Goal: Task Accomplishment & Management: Use online tool/utility

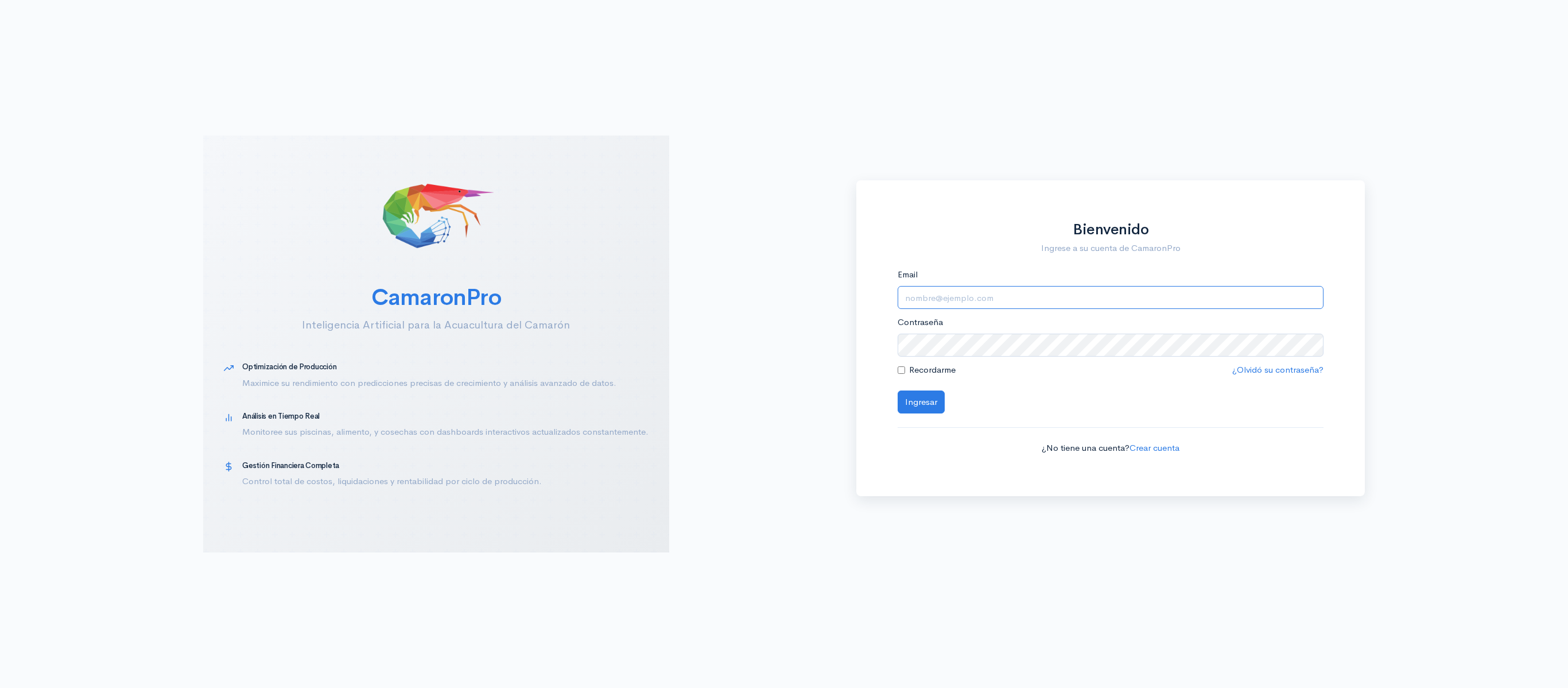
click at [973, 303] on input "Email" at bounding box center [1111, 298] width 427 height 24
type input "[EMAIL_ADDRESS][DOMAIN_NAME]"
click at [898, 390] on button "Ingresar" at bounding box center [921, 402] width 47 height 24
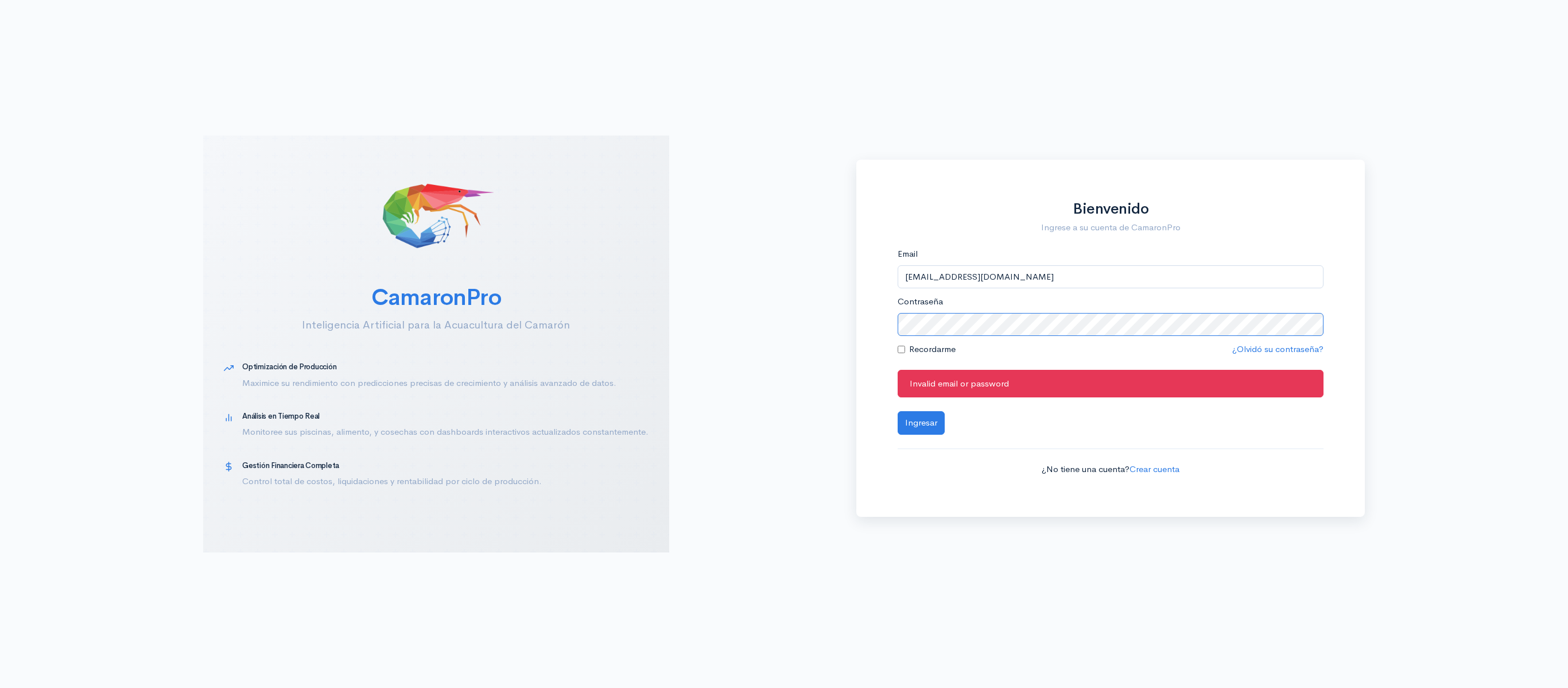
click at [898, 411] on button "Ingresar" at bounding box center [921, 423] width 47 height 24
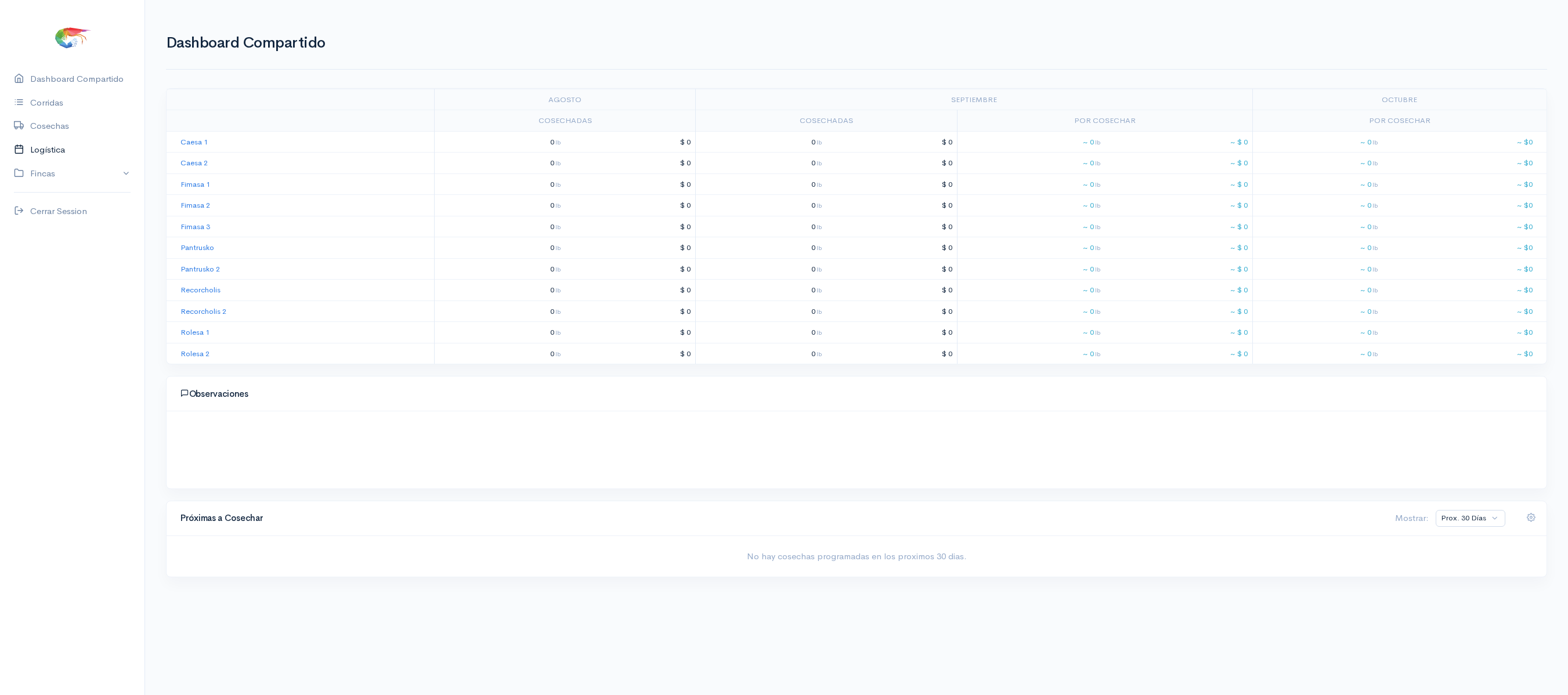
click at [34, 147] on link "Logística" at bounding box center [72, 149] width 145 height 24
click at [237, 87] on link "Gantt" at bounding box center [230, 81] width 23 height 42
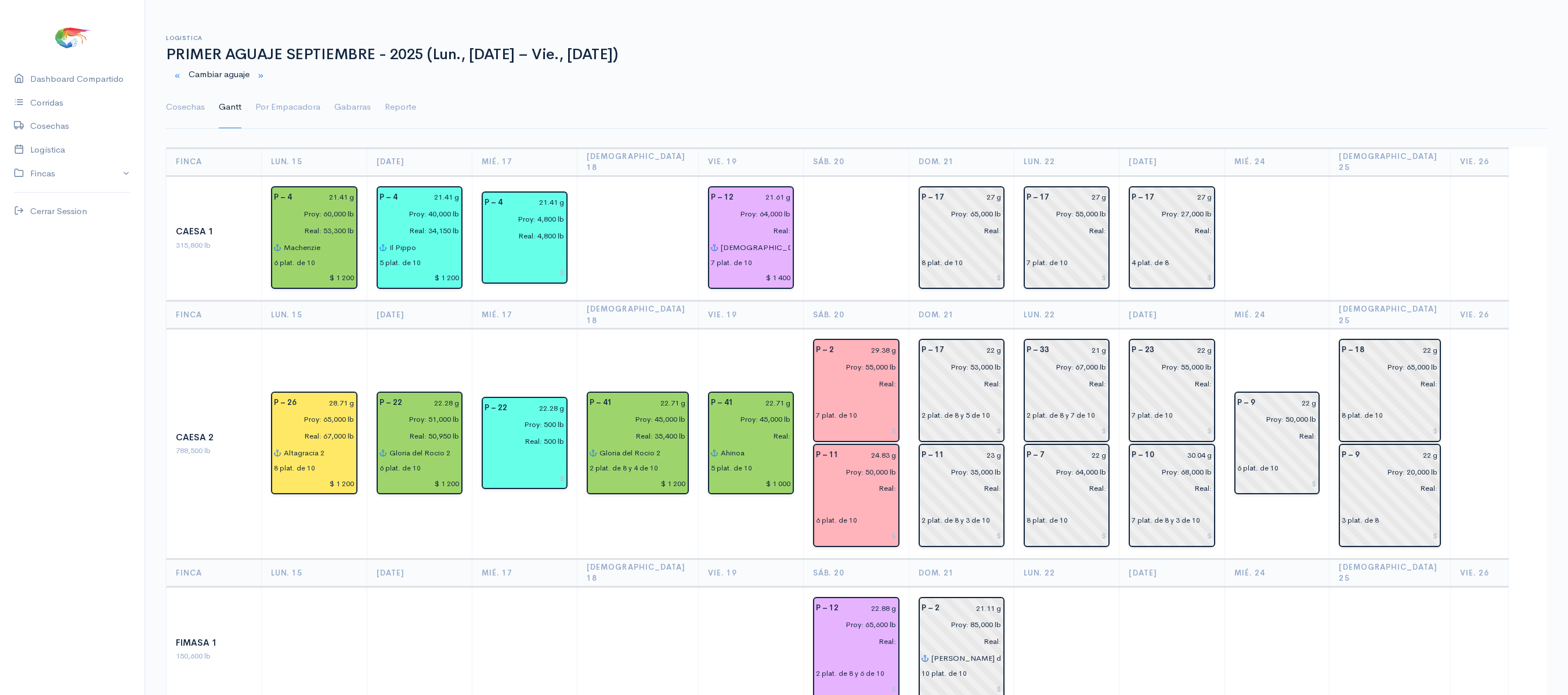
click at [854, 263] on td at bounding box center [857, 239] width 106 height 125
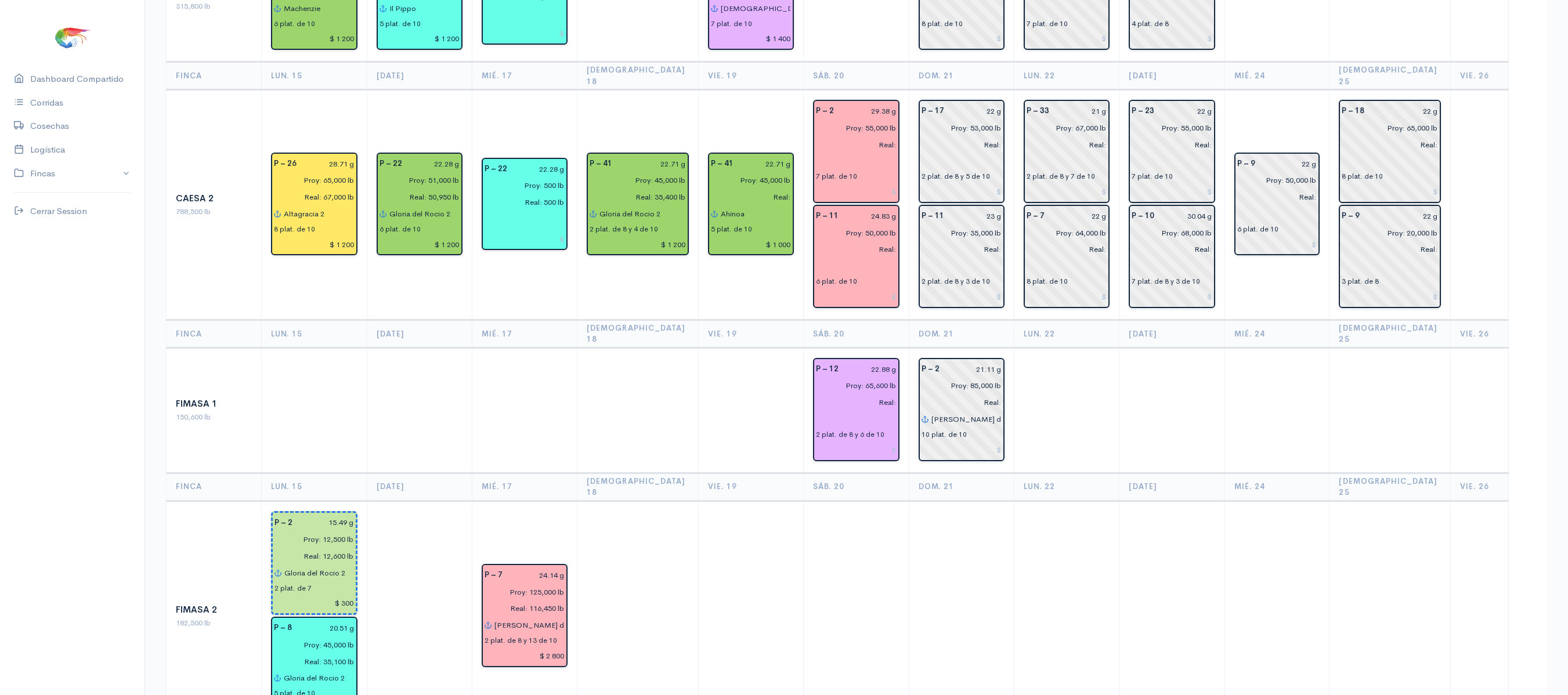
scroll to position [241, 0]
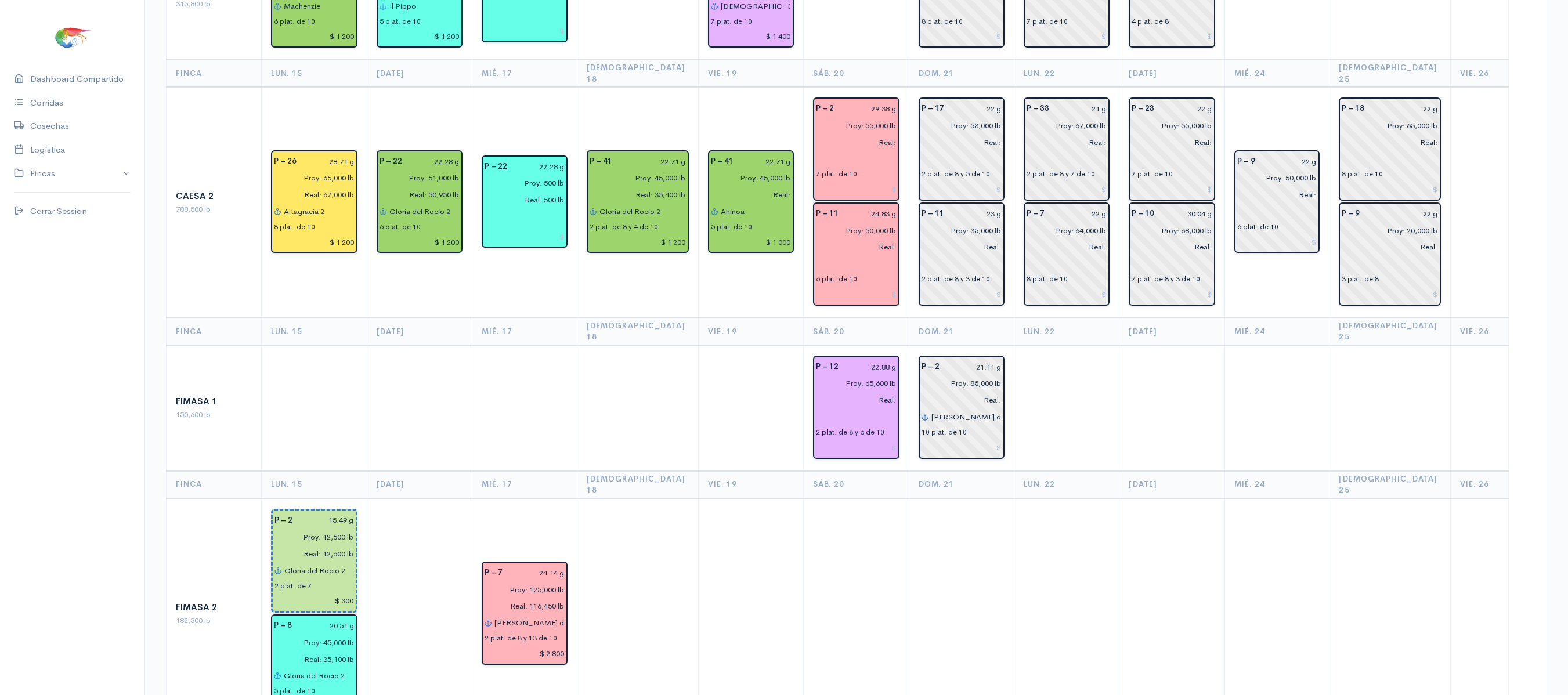
drag, startPoint x: 966, startPoint y: 397, endPoint x: 1015, endPoint y: 398, distance: 49.0
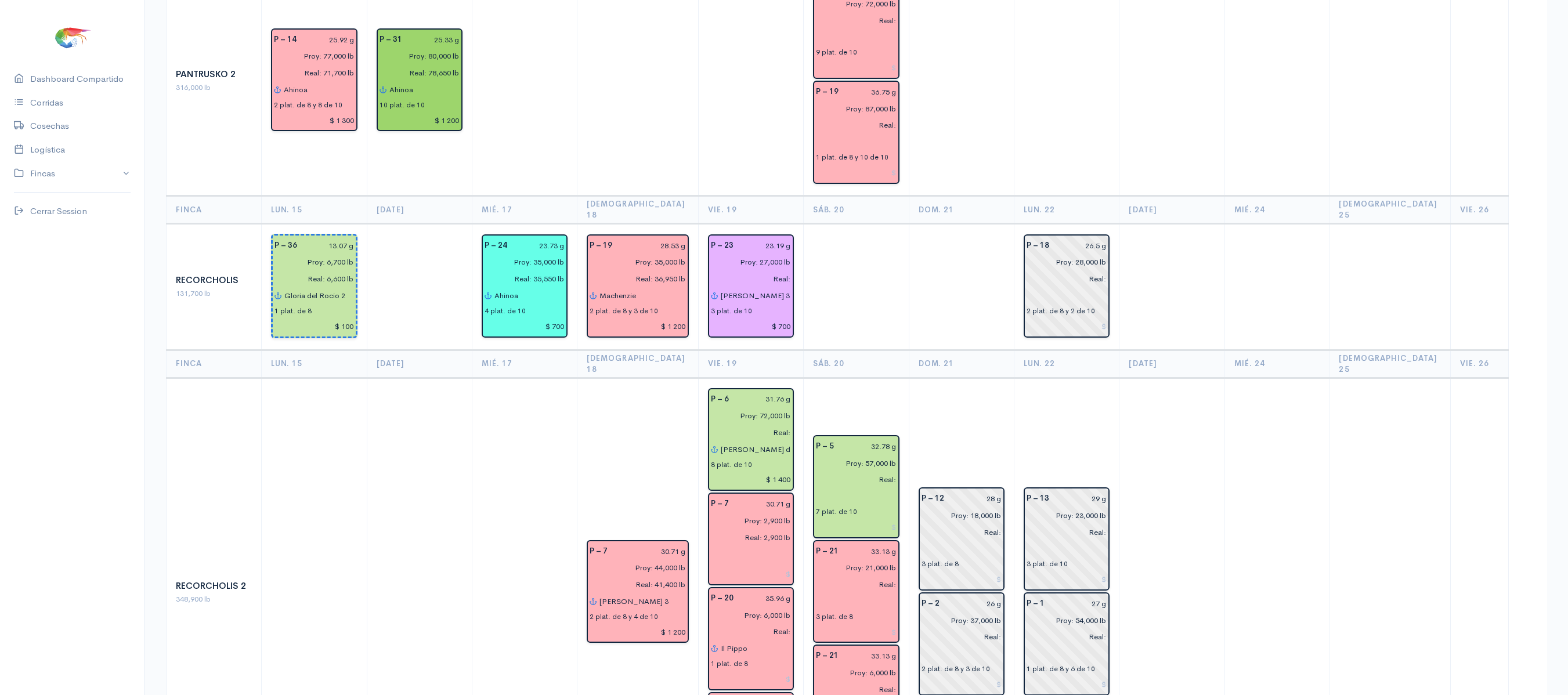
scroll to position [1250, 0]
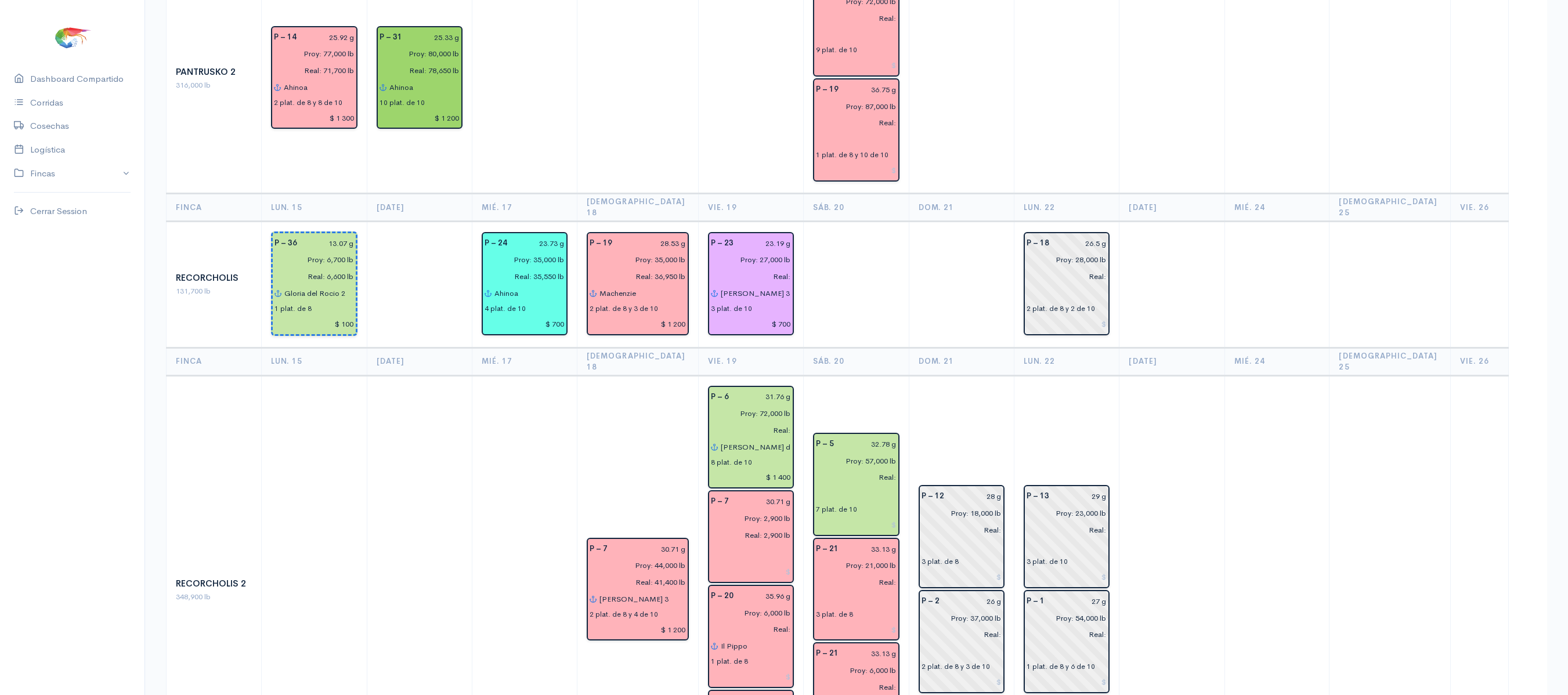
drag, startPoint x: 1015, startPoint y: 398, endPoint x: 948, endPoint y: 316, distance: 105.9
click at [948, 375] on td "P – 12 28 g Proy: 18,000 lb Real: 3 plat. de 8 P – 2 26 g Proy: 37,000 lb Real:…" at bounding box center [961, 590] width 105 height 429
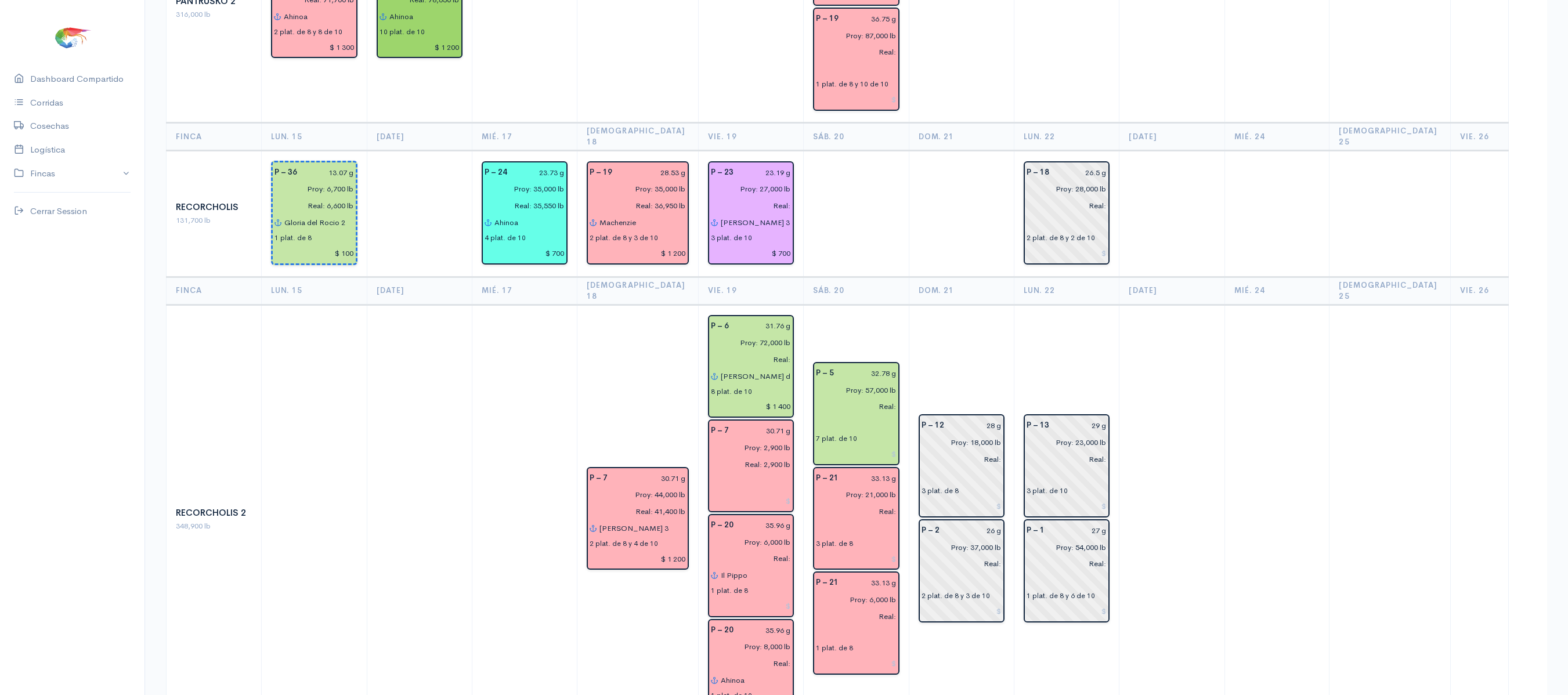
scroll to position [1321, 0]
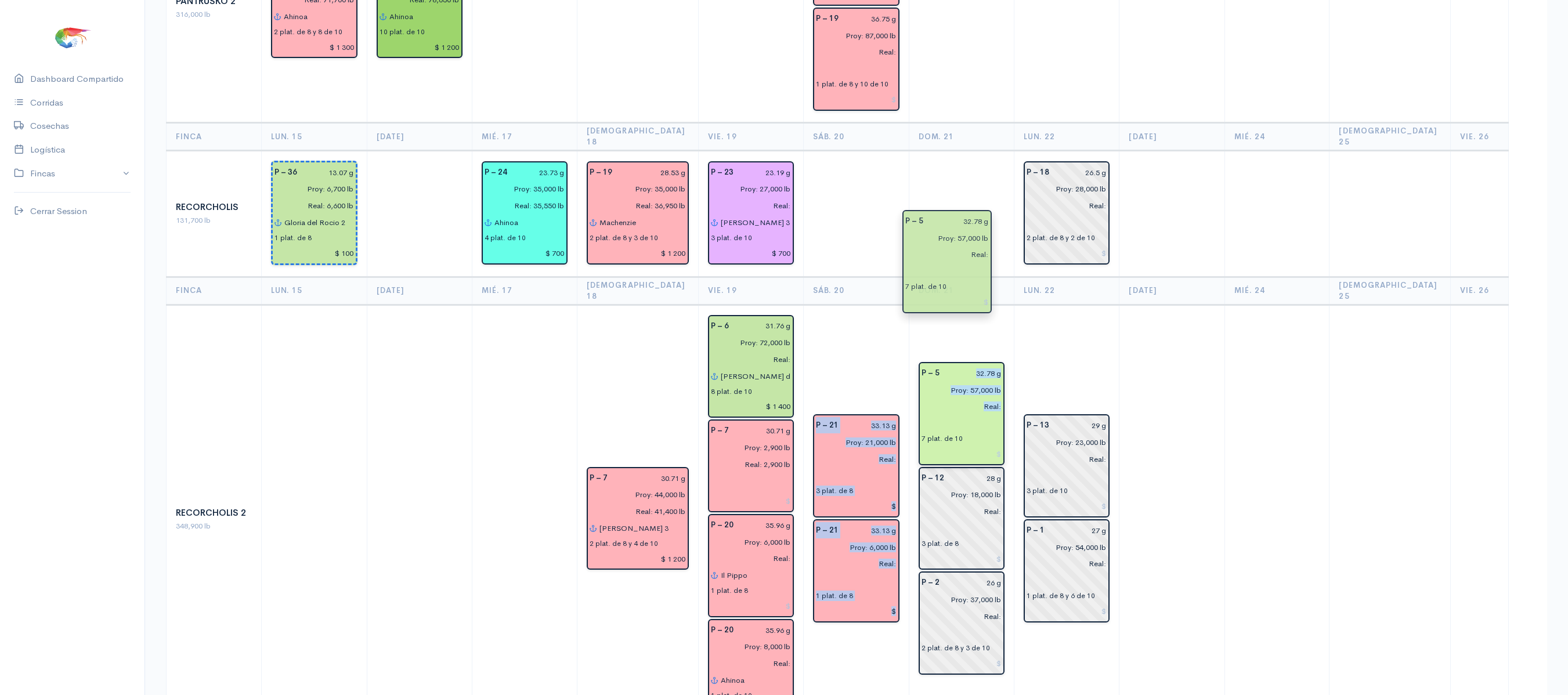
drag, startPoint x: 867, startPoint y: 316, endPoint x: 964, endPoint y: 277, distance: 104.5
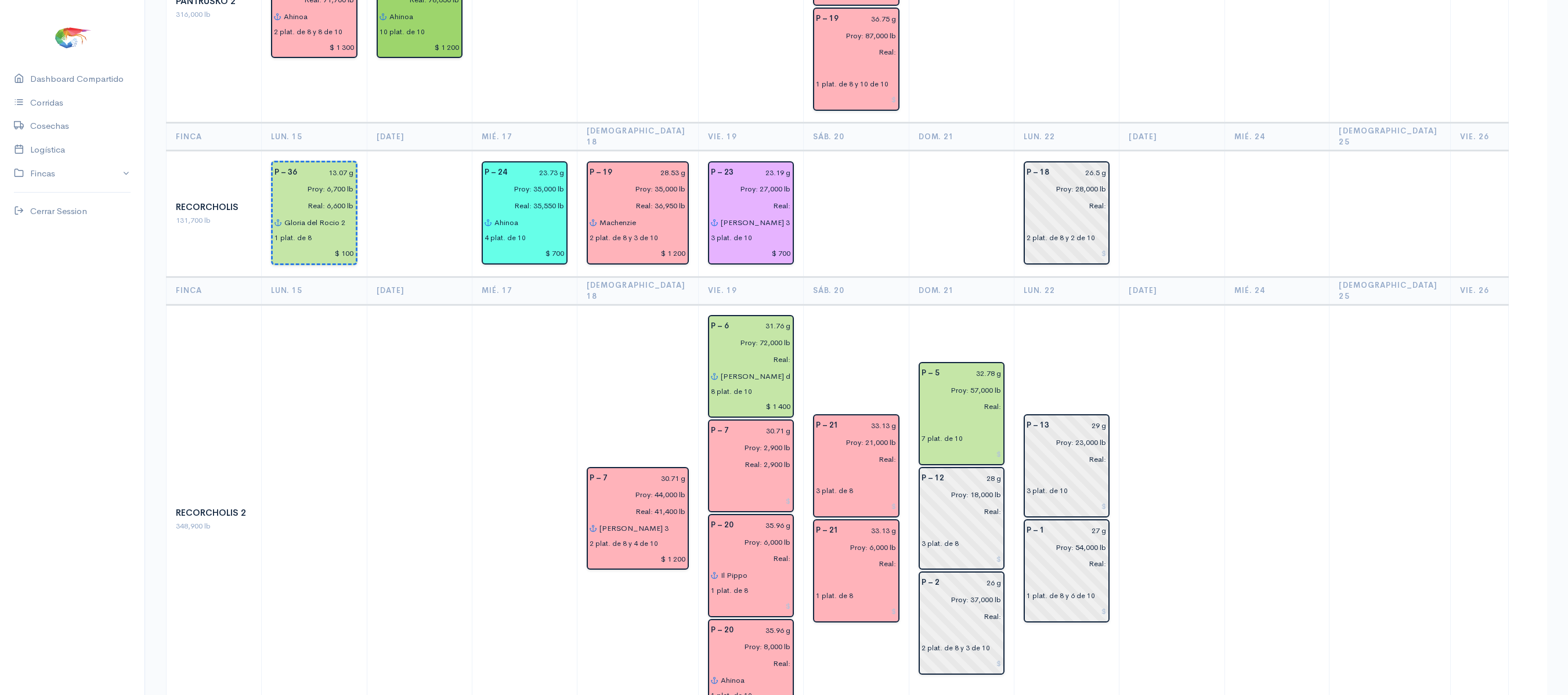
click at [940, 304] on td "P – 5 32.78 g Proy: 57,000 lb Real: 7 plat. de 10 P – 12 28 g Proy: 18,000 lb R…" at bounding box center [961, 519] width 105 height 429
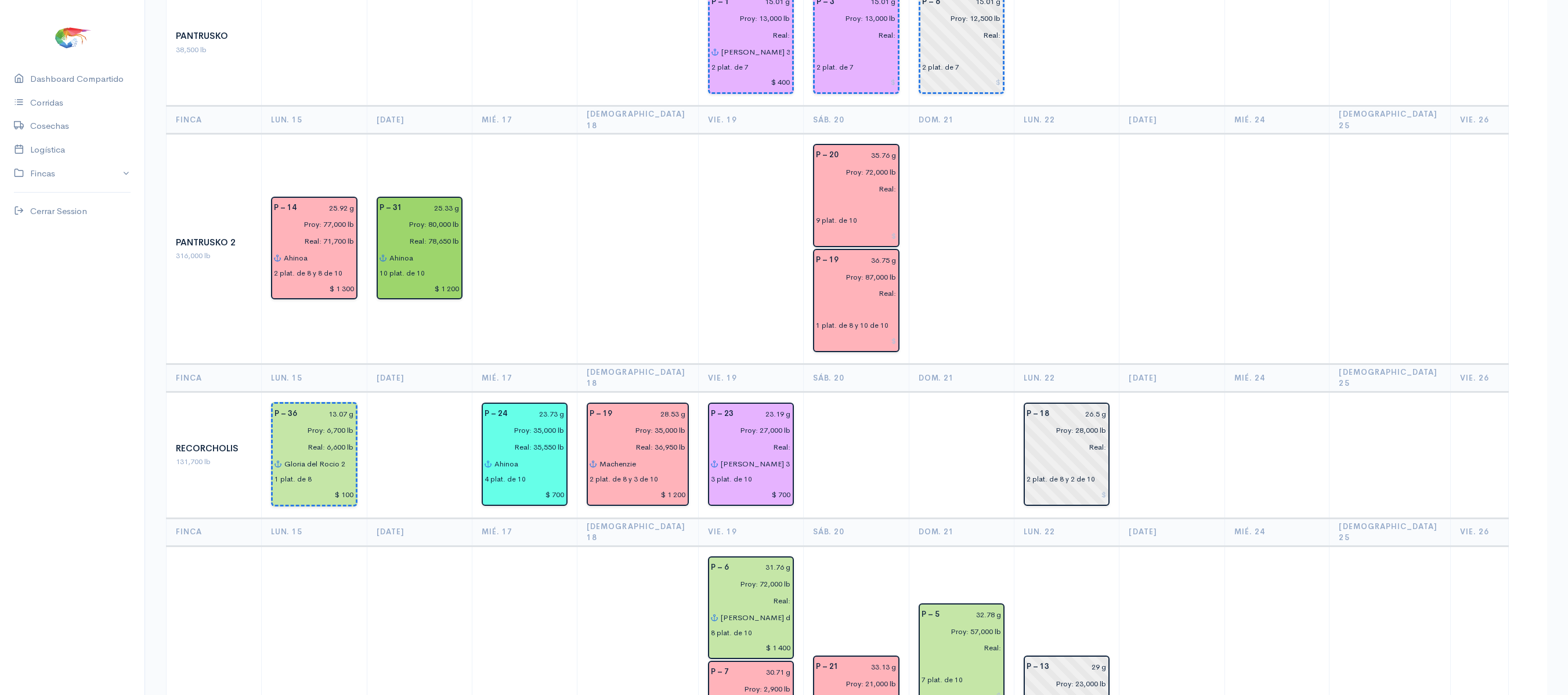
scroll to position [0, 0]
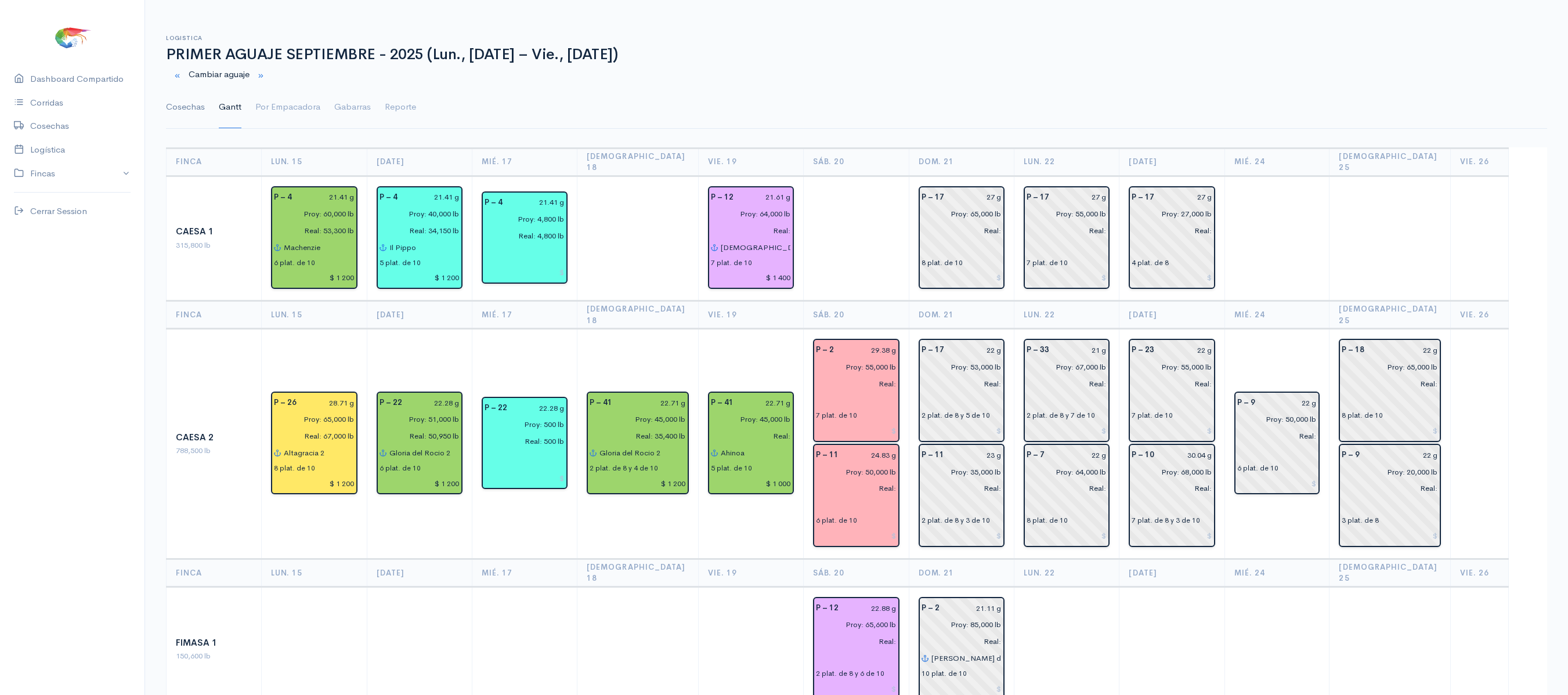
click at [180, 127] on link "Cosechas" at bounding box center [185, 107] width 39 height 42
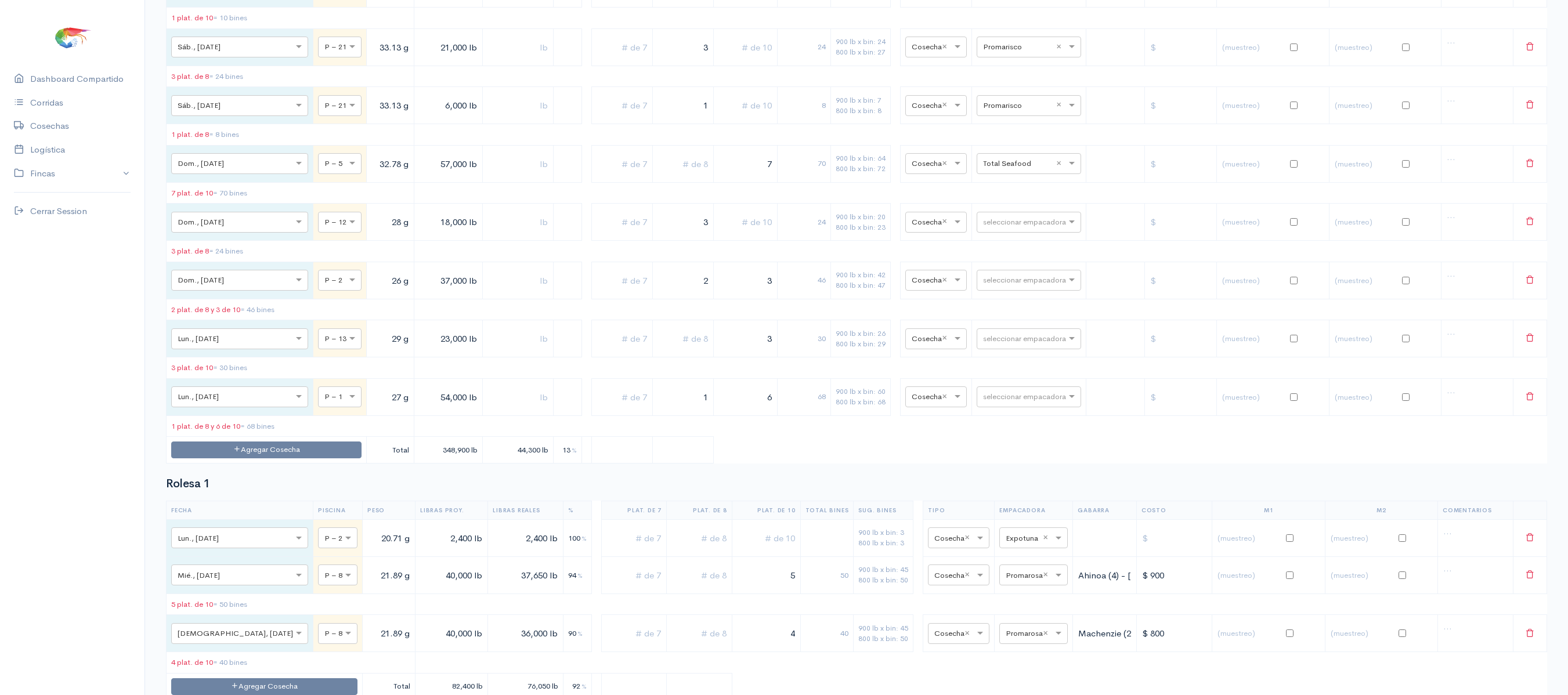
scroll to position [3383, 0]
click at [291, 457] on button "Agregar Cosecha" at bounding box center [266, 448] width 190 height 17
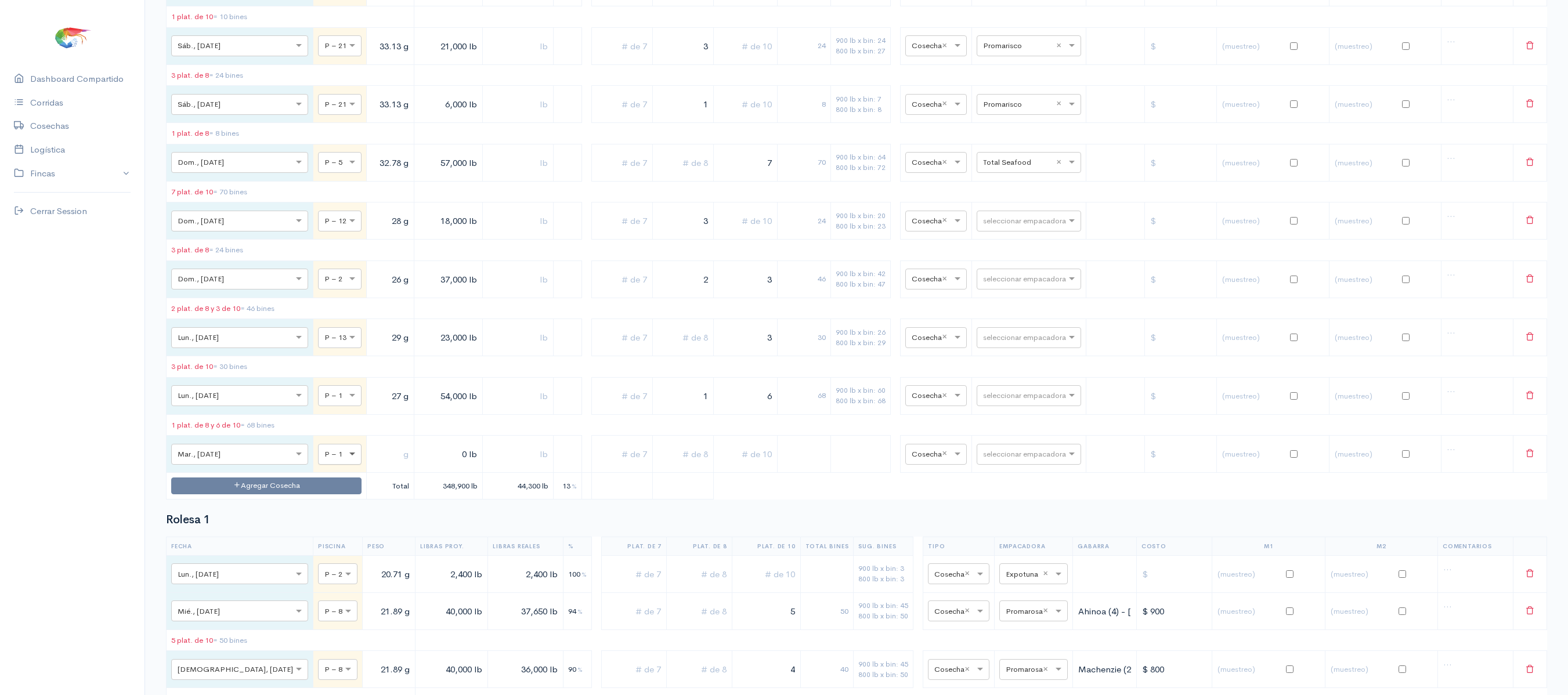
click at [346, 460] on span at bounding box center [354, 454] width 15 height 12
type input "6"
click at [284, 371] on div "P – 6" at bounding box center [276, 360] width 44 height 23
click at [371, 466] on input "text" at bounding box center [390, 453] width 38 height 24
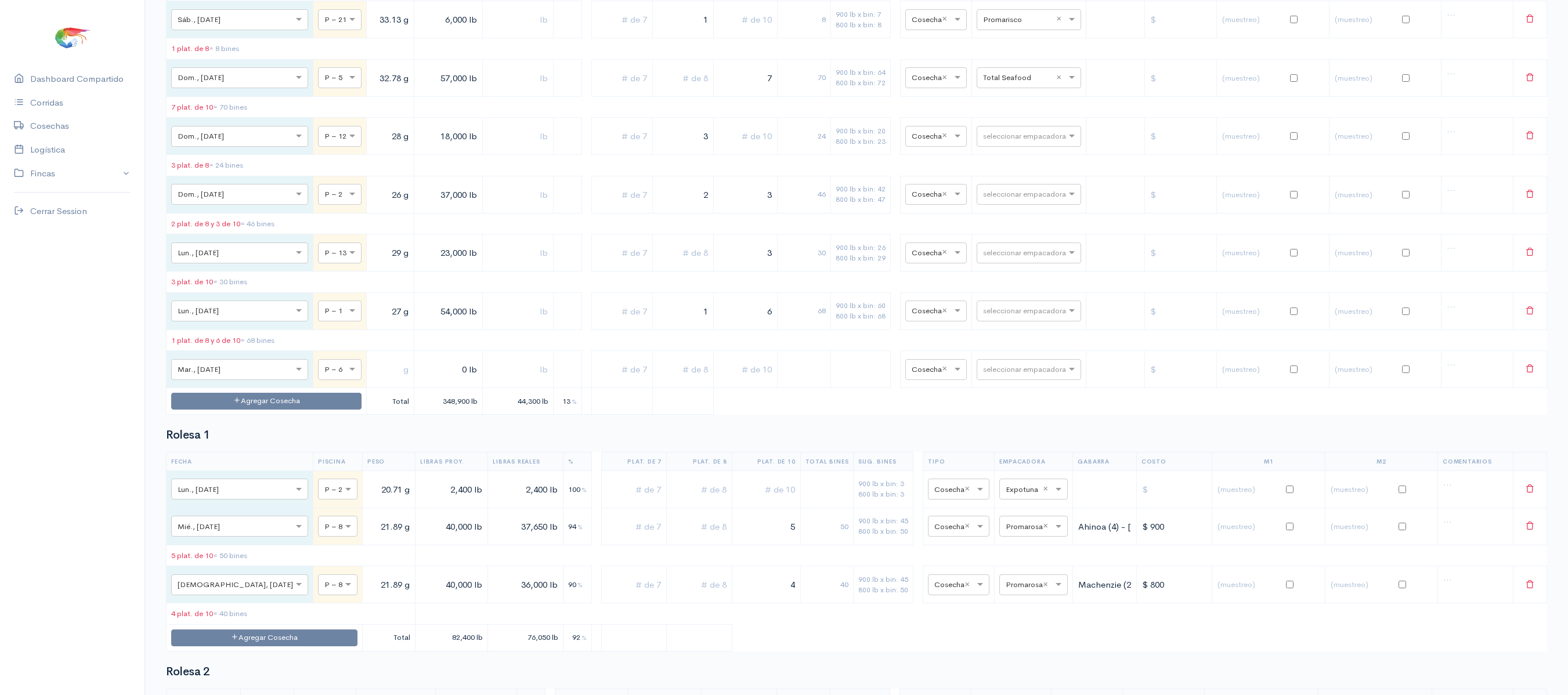
scroll to position [3469, 0]
type input "31.76 g"
click at [419, 380] on input "0 lb" at bounding box center [448, 368] width 58 height 24
type input "20,000 lb"
click at [759, 380] on input "text" at bounding box center [745, 368] width 54 height 24
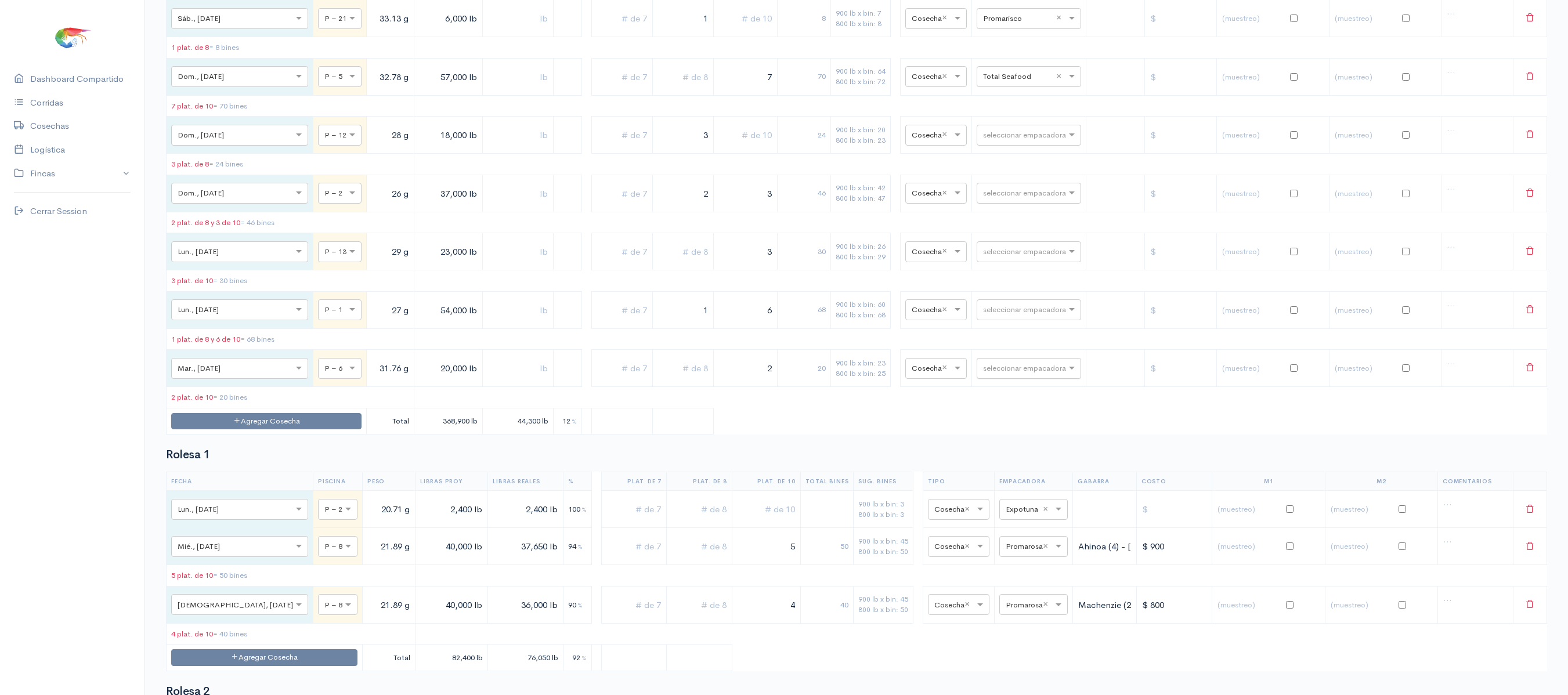
type input "2"
type input "t"
click at [1030, 638] on div "Total Seafood" at bounding box center [1017, 647] width 105 height 23
click at [807, 270] on td "30" at bounding box center [804, 252] width 54 height 37
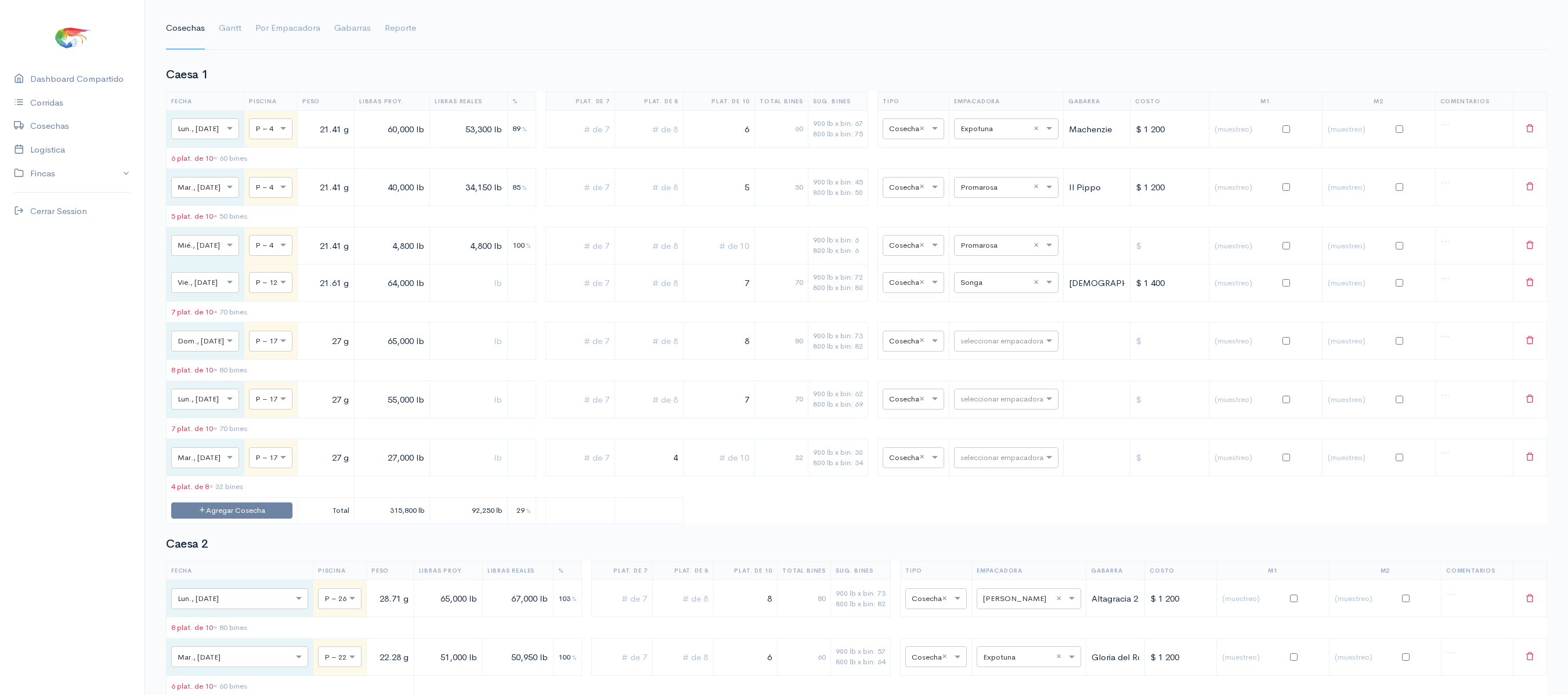
scroll to position [77, 0]
click at [242, 29] on ul "Cosechas [PERSON_NAME] Por Empacadora Gabarras Reporte" at bounding box center [857, 30] width 1381 height 42
click at [220, 26] on link "Gantt" at bounding box center [230, 30] width 23 height 42
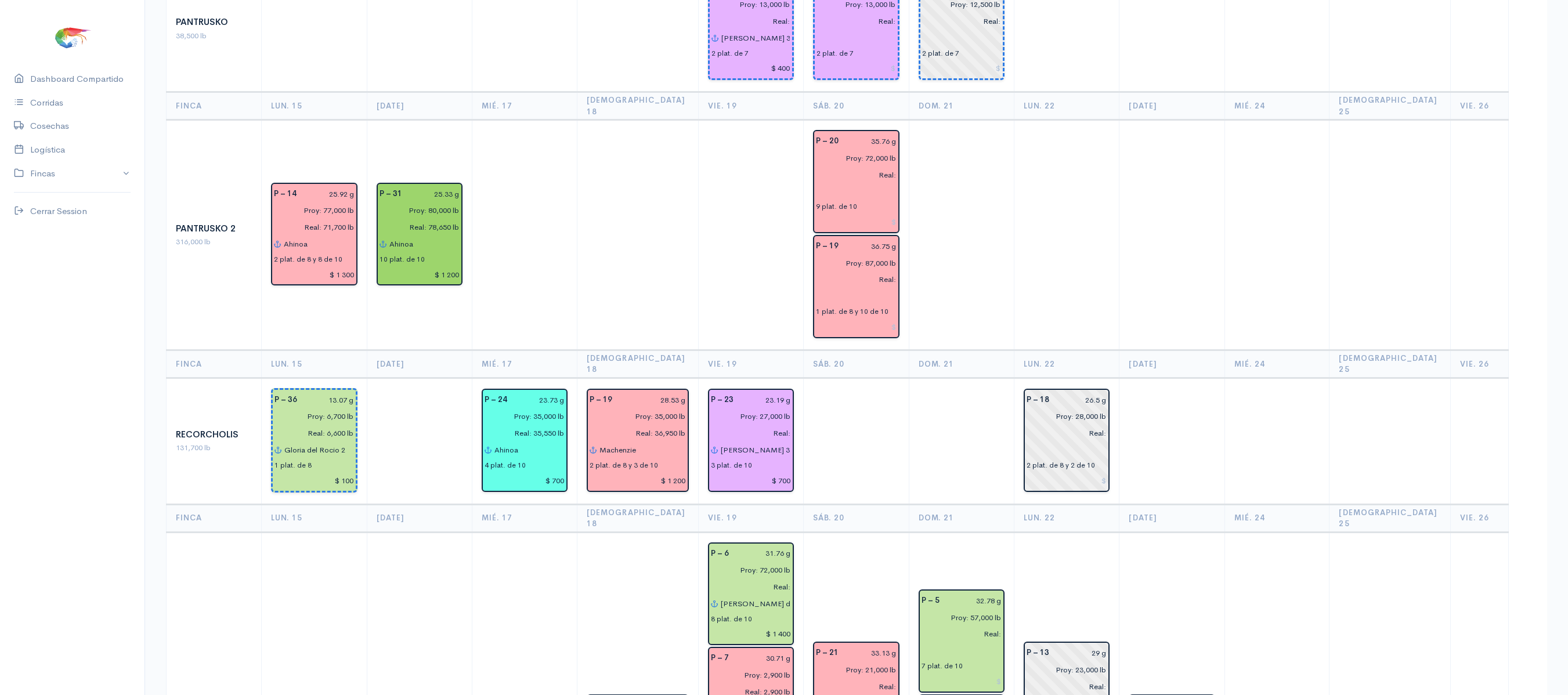
scroll to position [1095, 0]
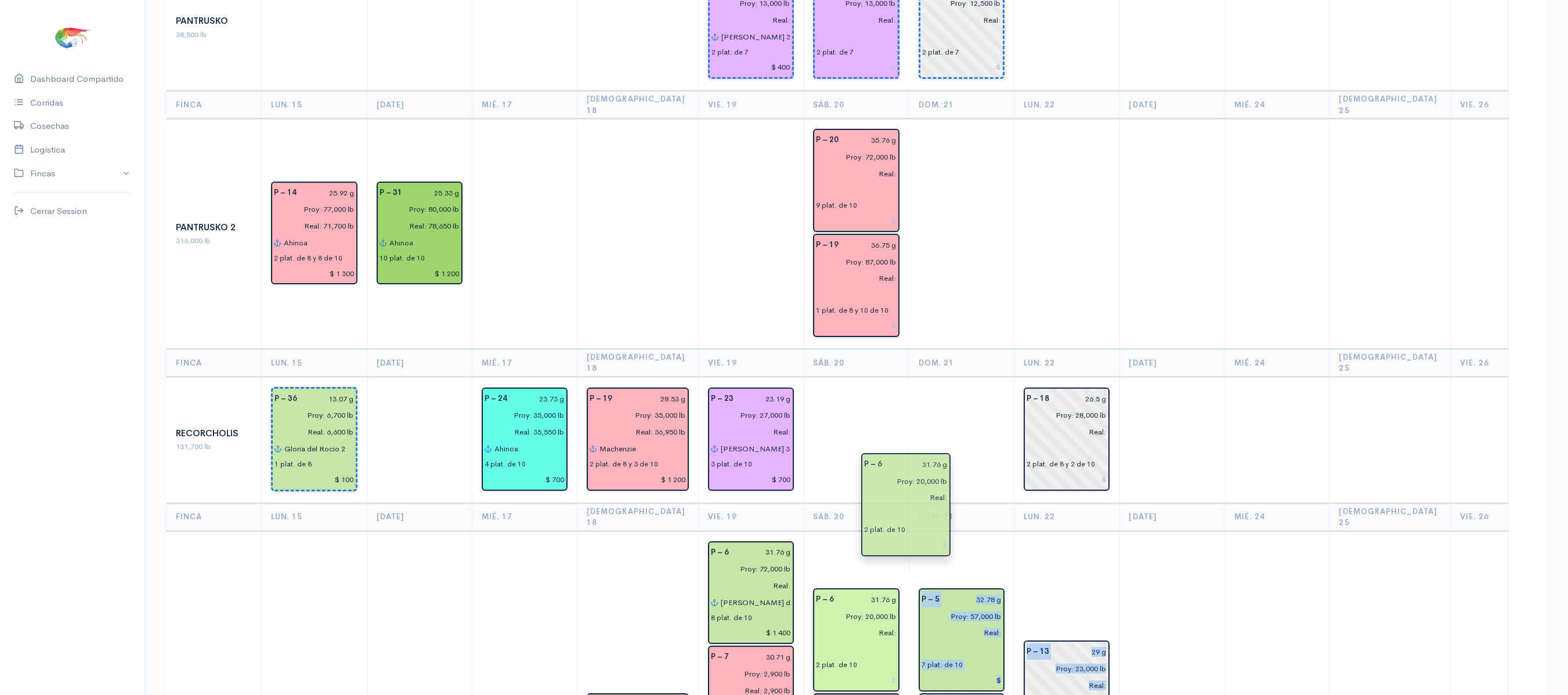
drag, startPoint x: 1153, startPoint y: 639, endPoint x: 871, endPoint y: 513, distance: 308.9
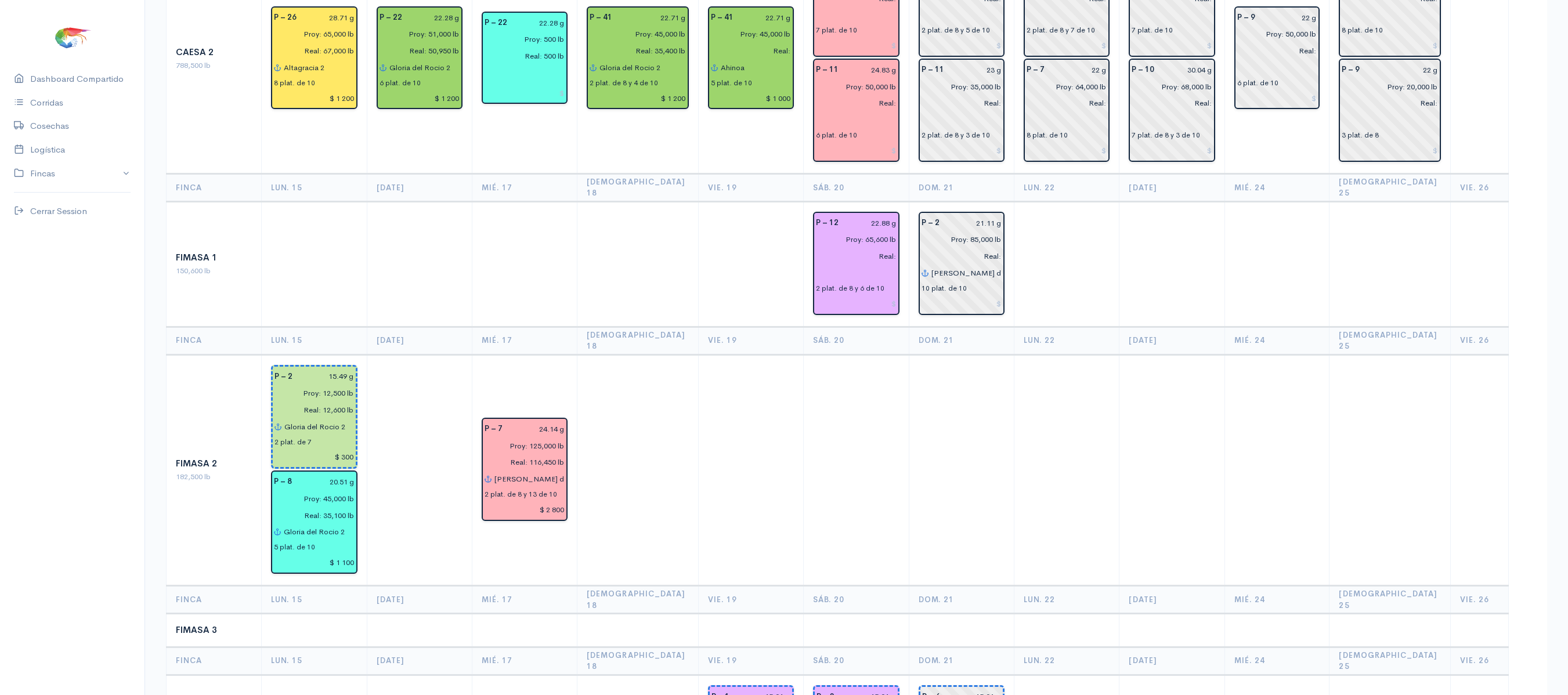
scroll to position [0, 0]
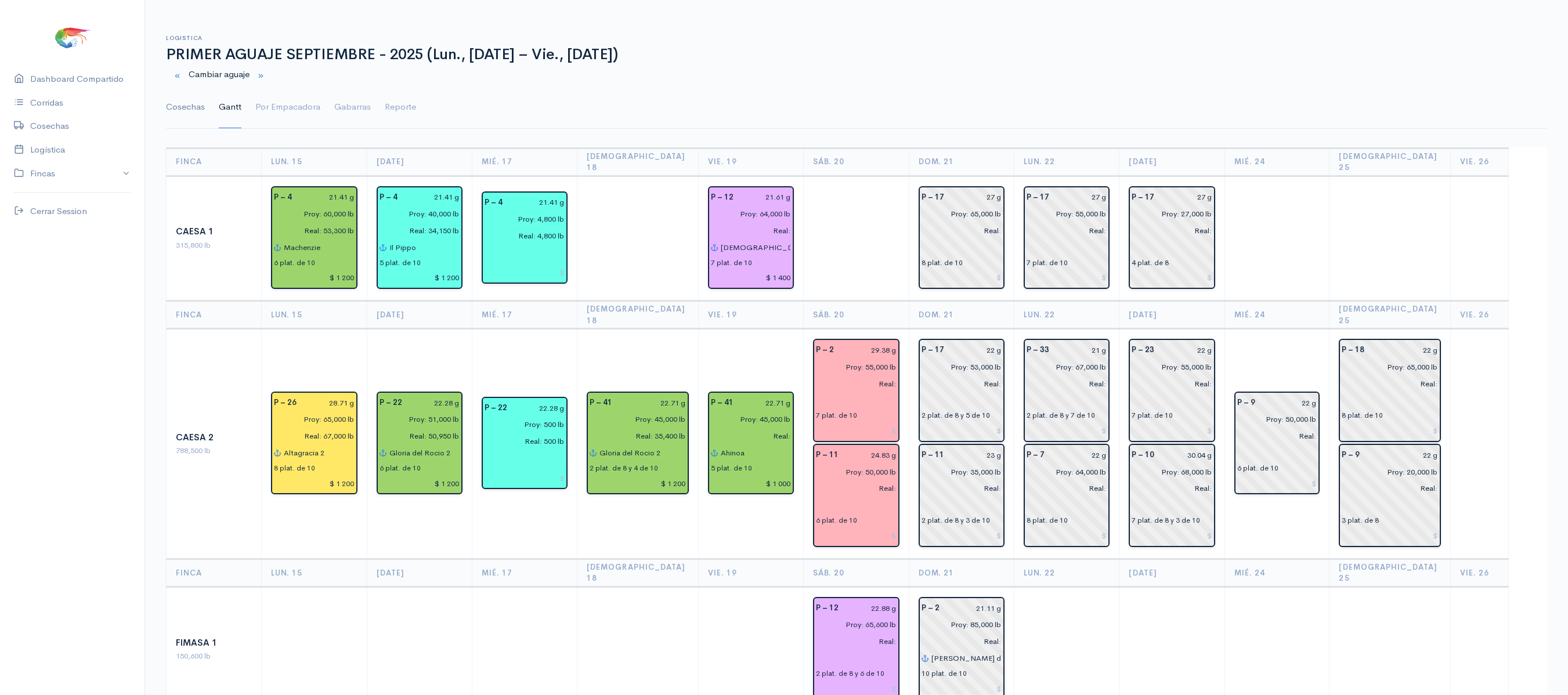
click at [188, 109] on link "Cosechas" at bounding box center [185, 107] width 39 height 42
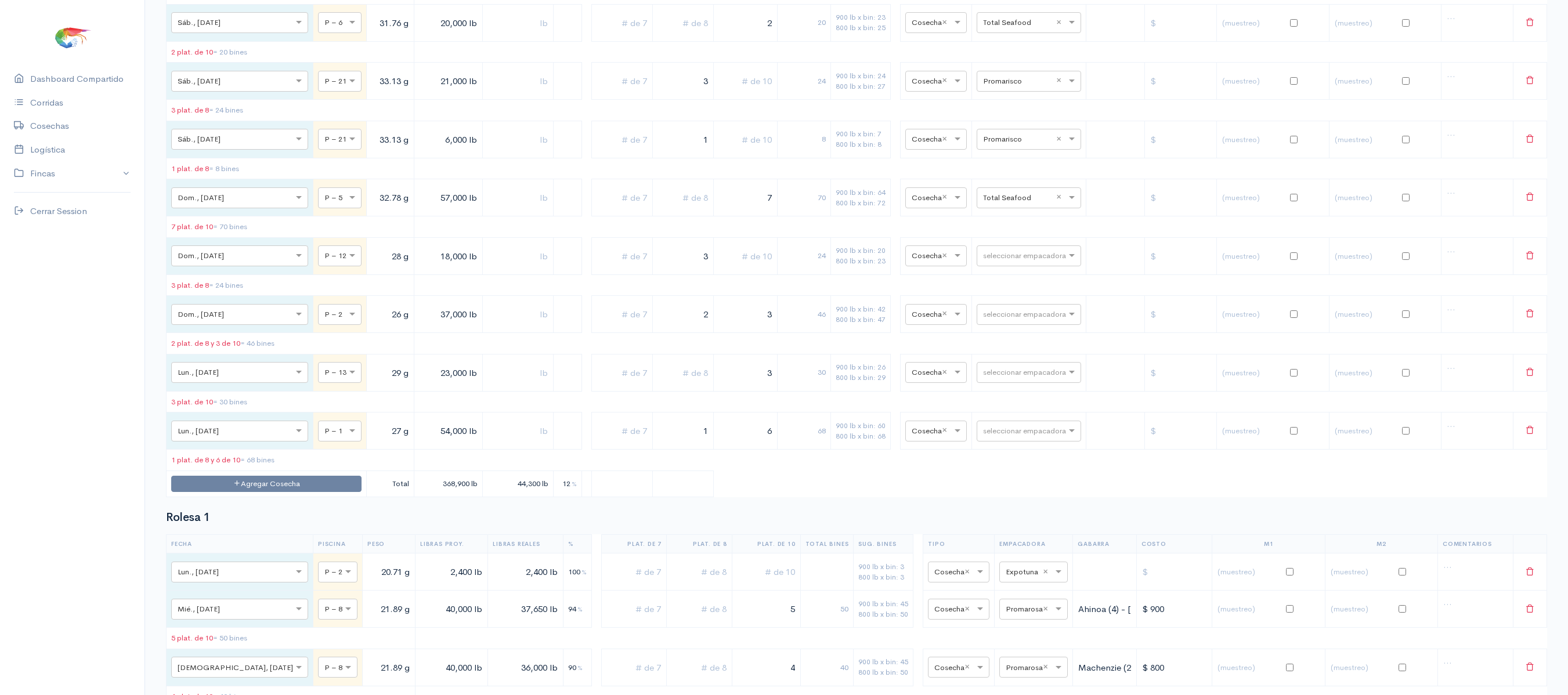
scroll to position [3410, 0]
click at [1013, 200] on input "text" at bounding box center [1018, 194] width 71 height 13
click at [1022, 290] on table "Fecha Piscina Peso Libras Proy. Libras Reales % Plat. de 7 Plat. de 8 Plat. de …" at bounding box center [857, 103] width 1381 height 782
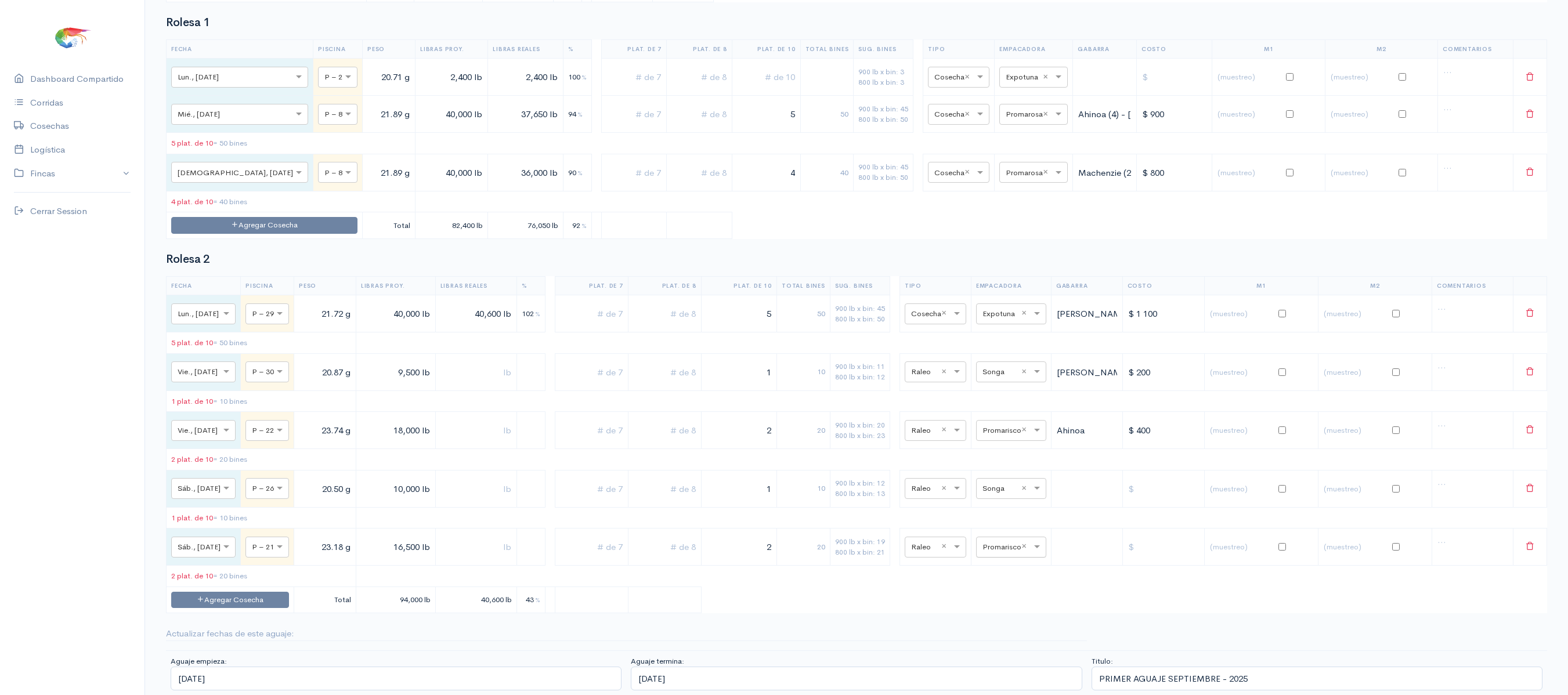
click at [997, 544] on input "text" at bounding box center [1000, 546] width 36 height 13
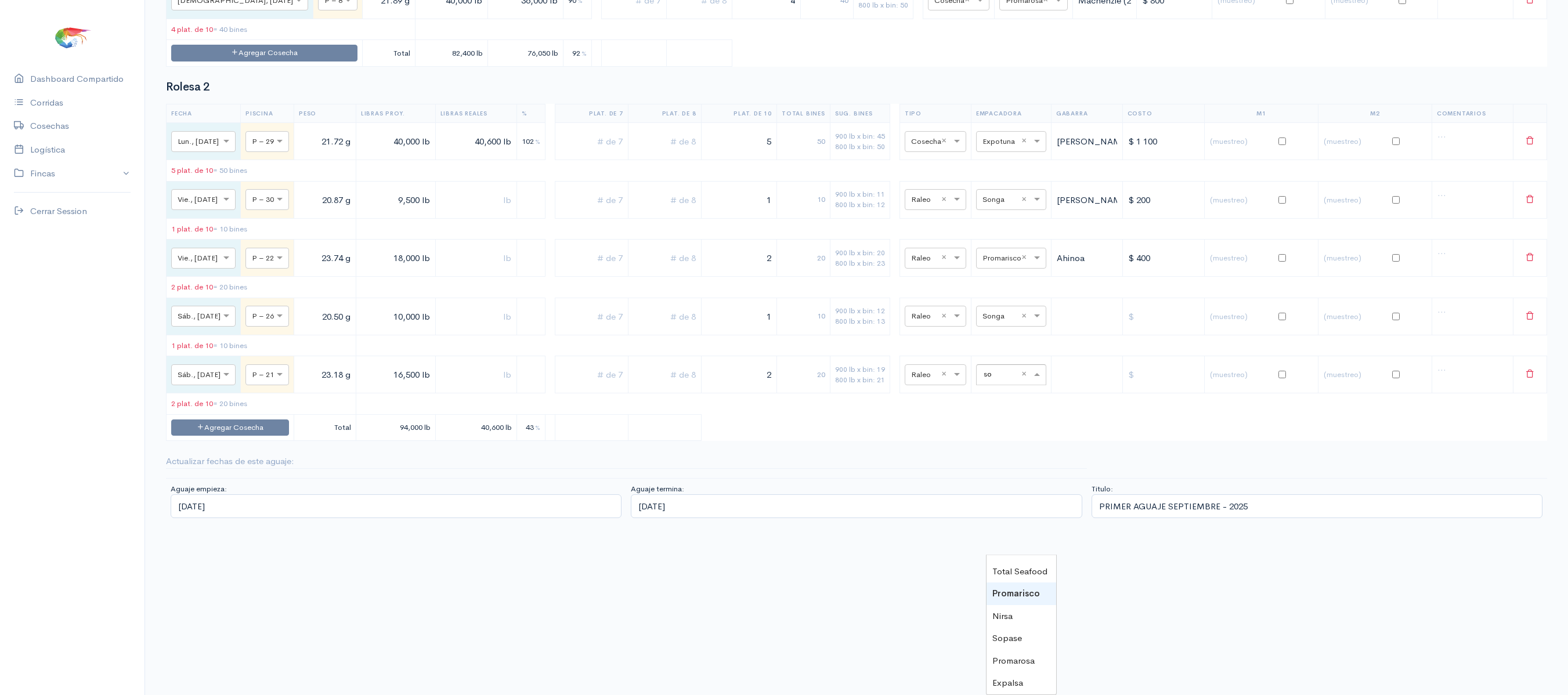
scroll to position [0, 0]
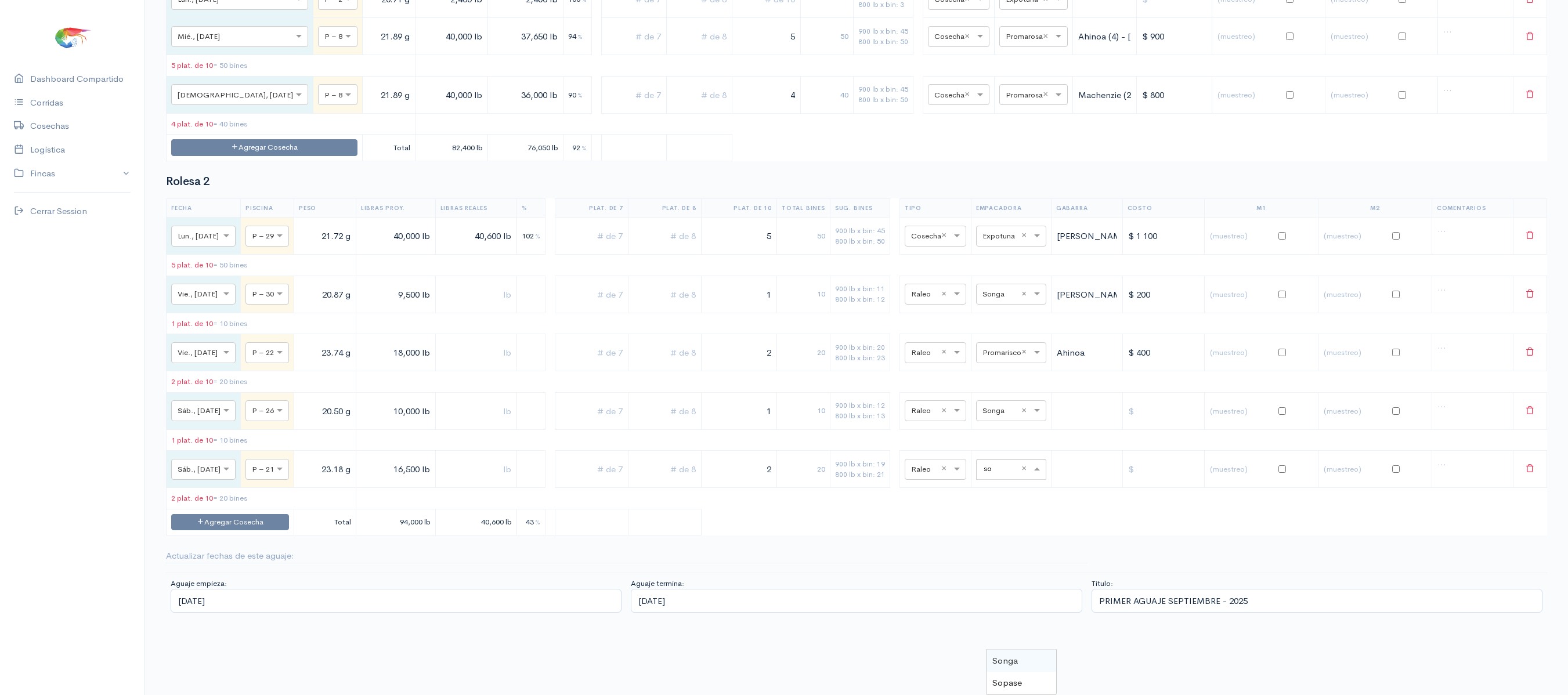
type input "son"
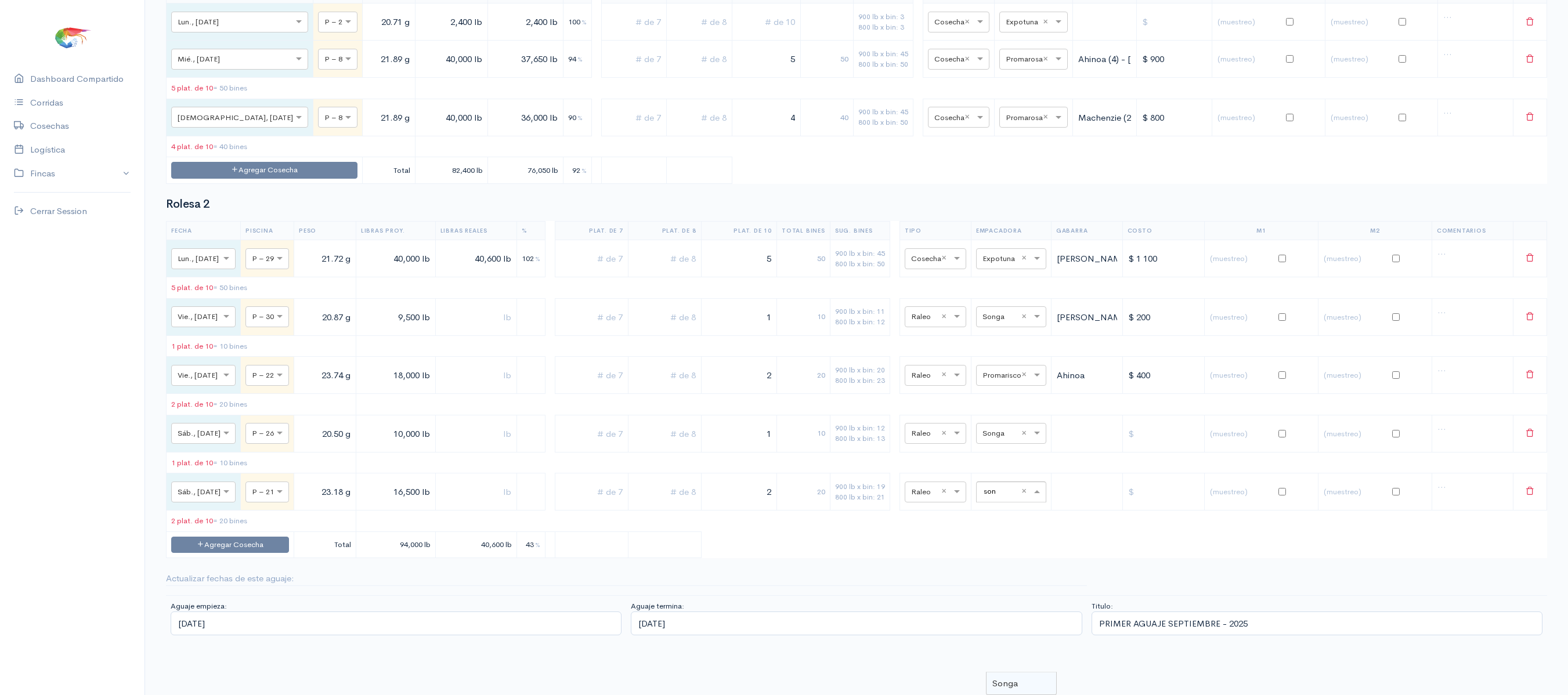
click at [1004, 677] on span "Songa" at bounding box center [1004, 683] width 25 height 11
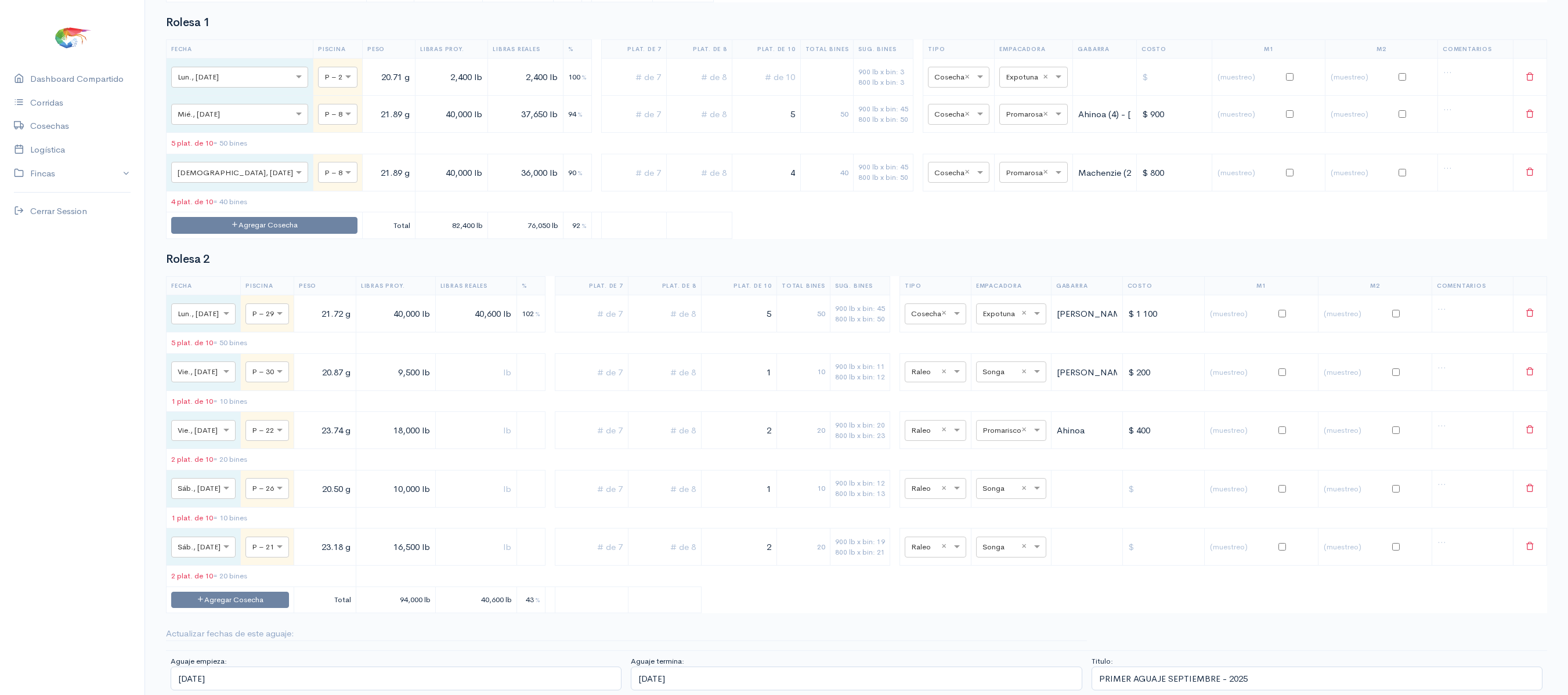
click at [1004, 558] on td "seleccionar empacadora × Songa ×" at bounding box center [1010, 547] width 80 height 37
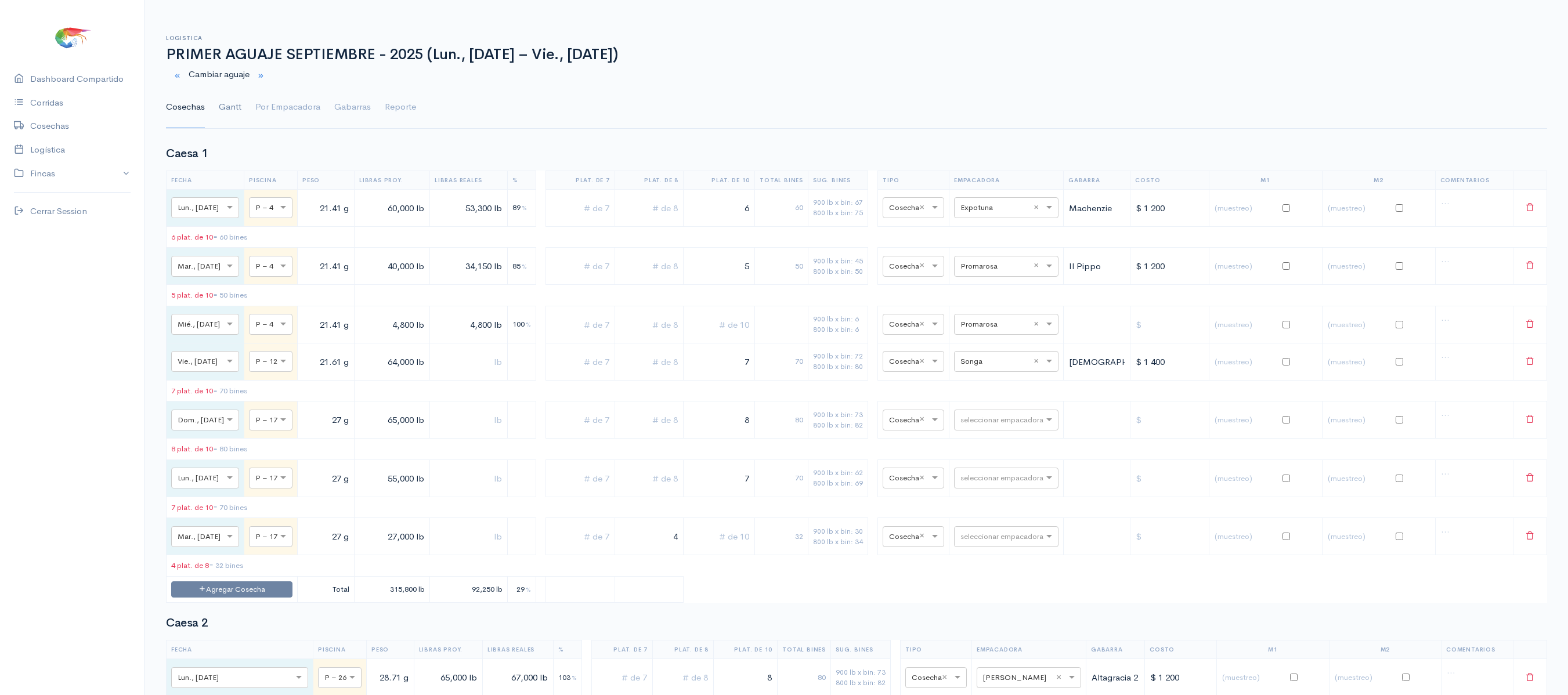
click at [226, 114] on link "Gantt" at bounding box center [230, 107] width 23 height 42
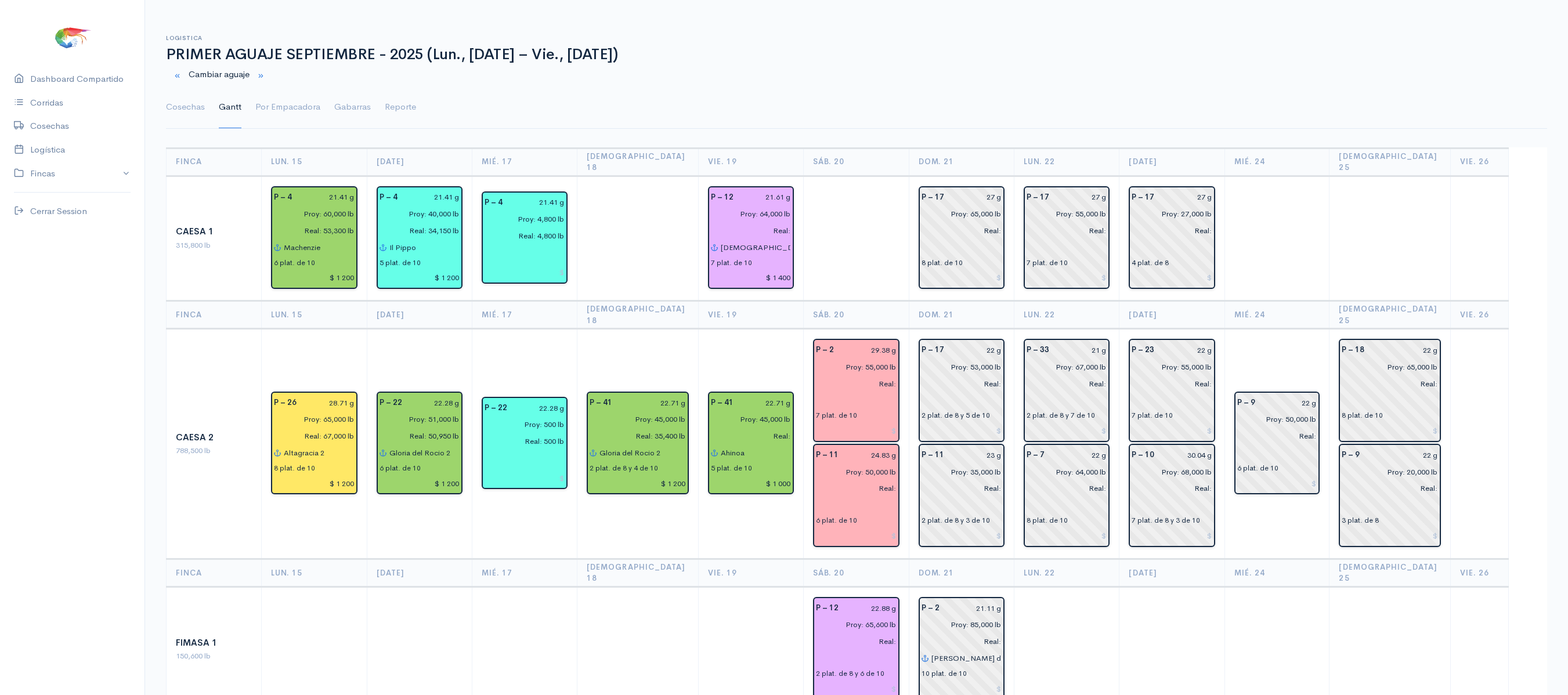
click at [218, 86] on link "Gantt" at bounding box center [230, 107] width 23 height 42
click at [177, 109] on link "Cosechas" at bounding box center [185, 107] width 39 height 42
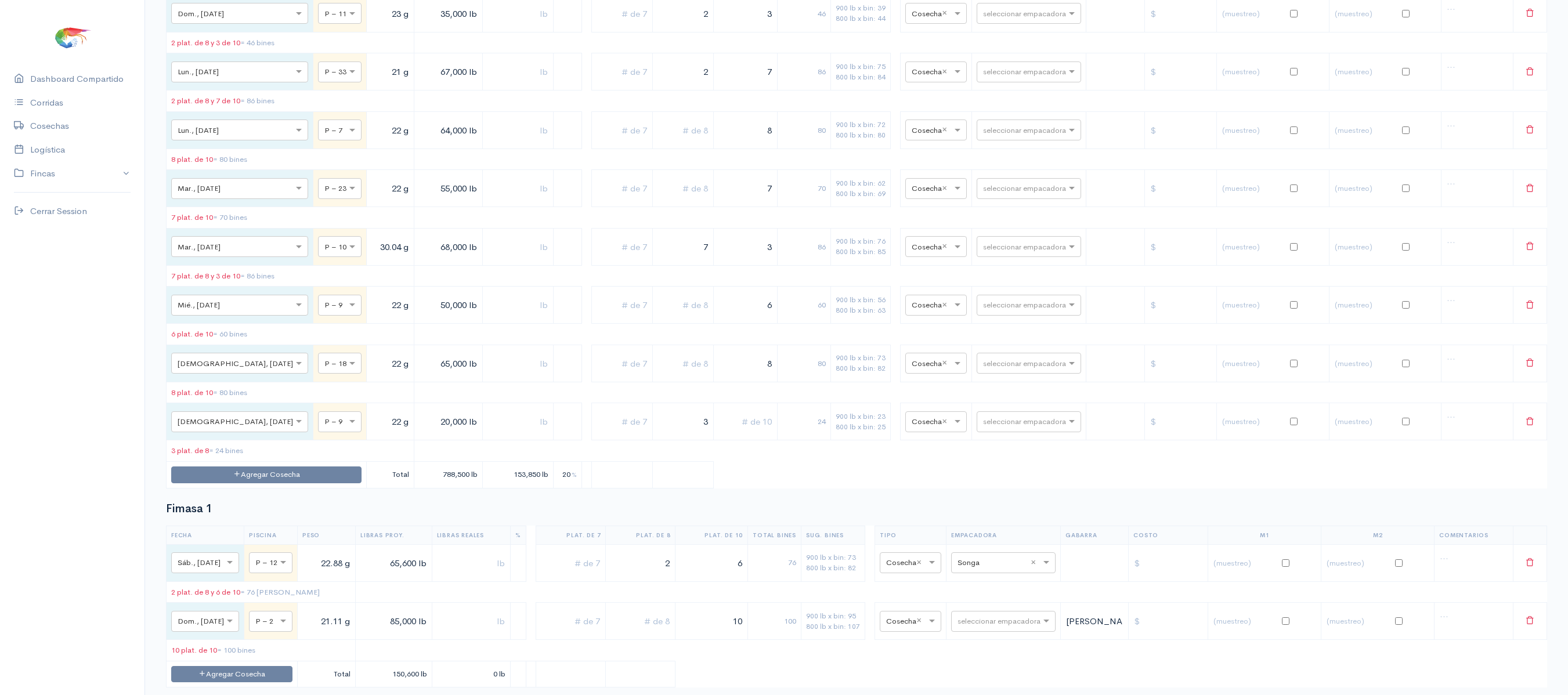
scroll to position [1108, 0]
click at [281, 484] on button "Agregar Cosecha" at bounding box center [266, 475] width 190 height 17
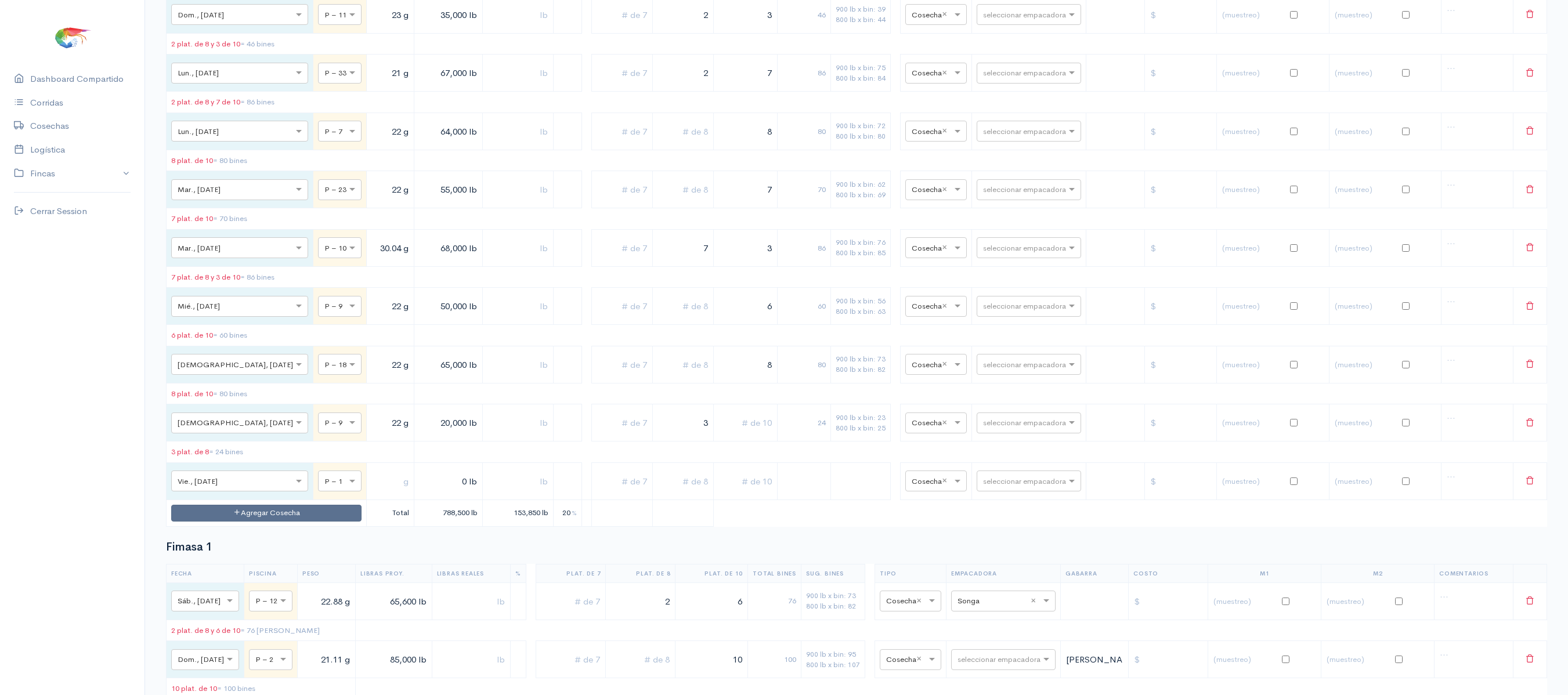
click at [319, 486] on div at bounding box center [340, 480] width 42 height 13
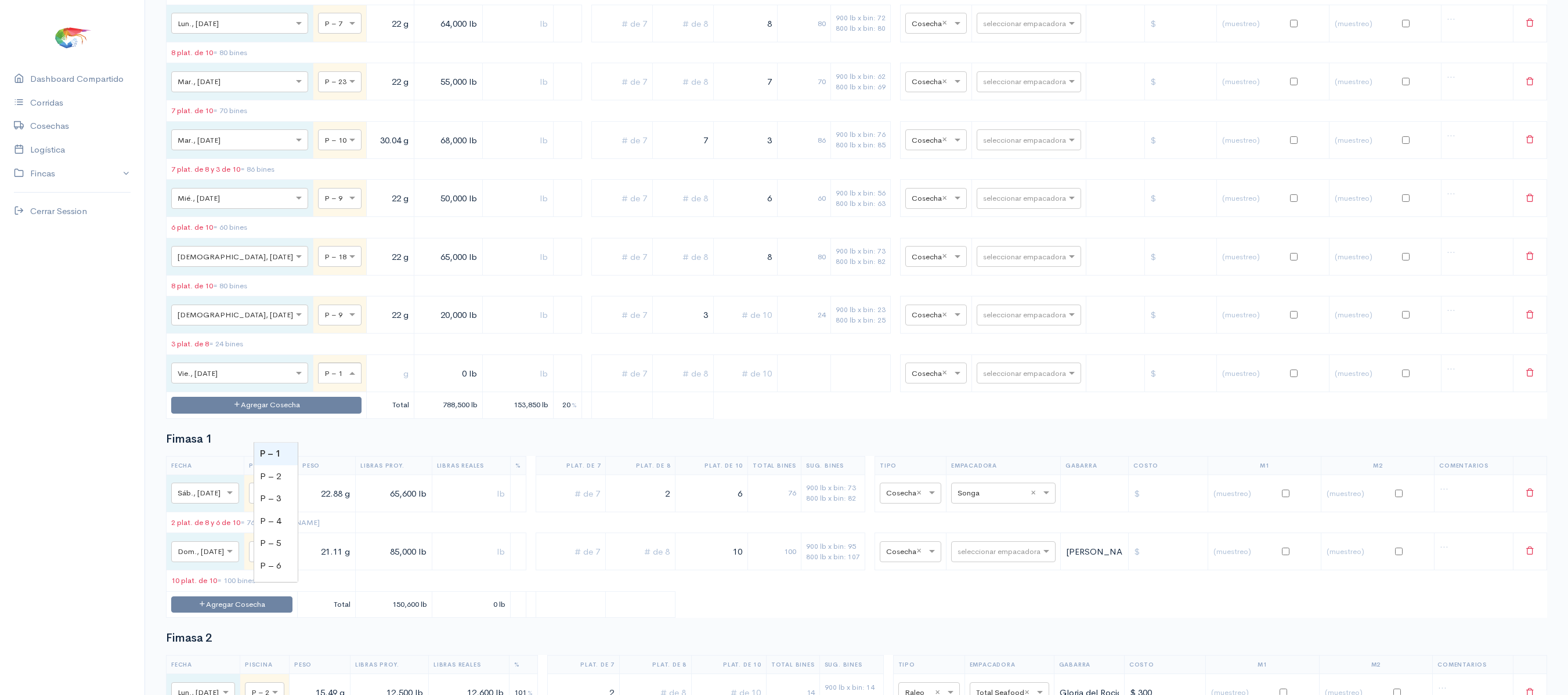
scroll to position [1217, 0]
type input "41"
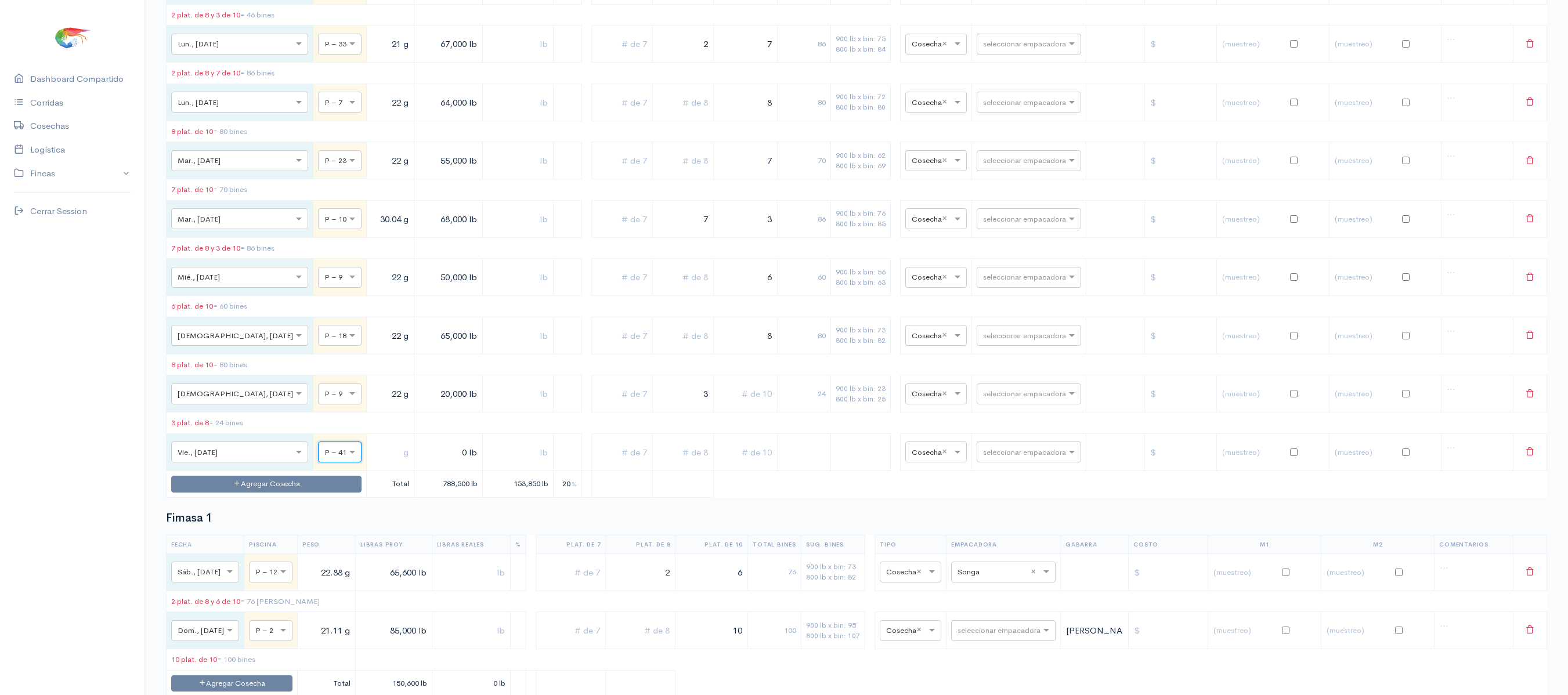
scroll to position [1135, 0]
click at [371, 465] on input "text" at bounding box center [390, 453] width 38 height 24
type input "22.71 g"
click at [419, 465] on input "0 lb" at bounding box center [448, 453] width 58 height 24
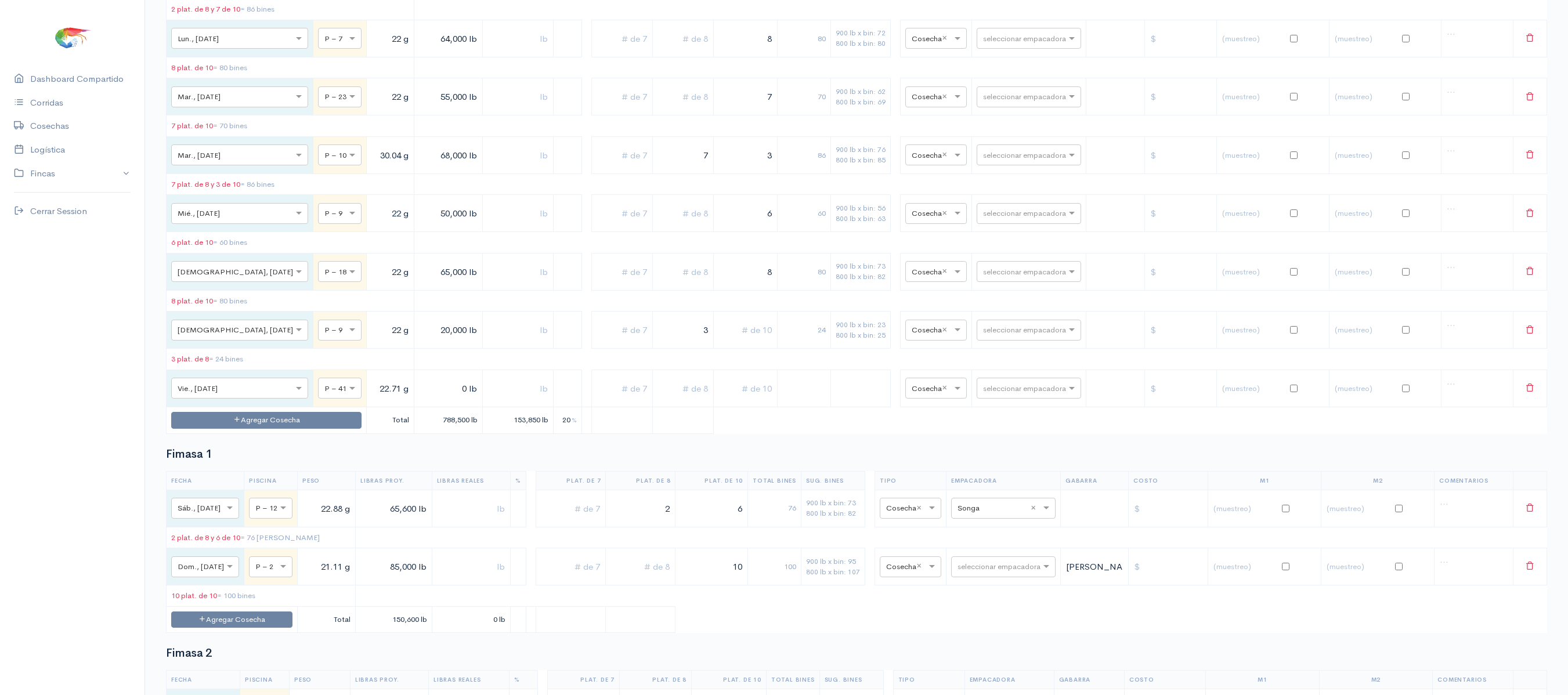
scroll to position [1202, 0]
type input "6,000 lb"
click at [487, 399] on input "text" at bounding box center [518, 387] width 62 height 24
type input "6,000 lb"
click at [667, 399] on input "text" at bounding box center [682, 387] width 51 height 24
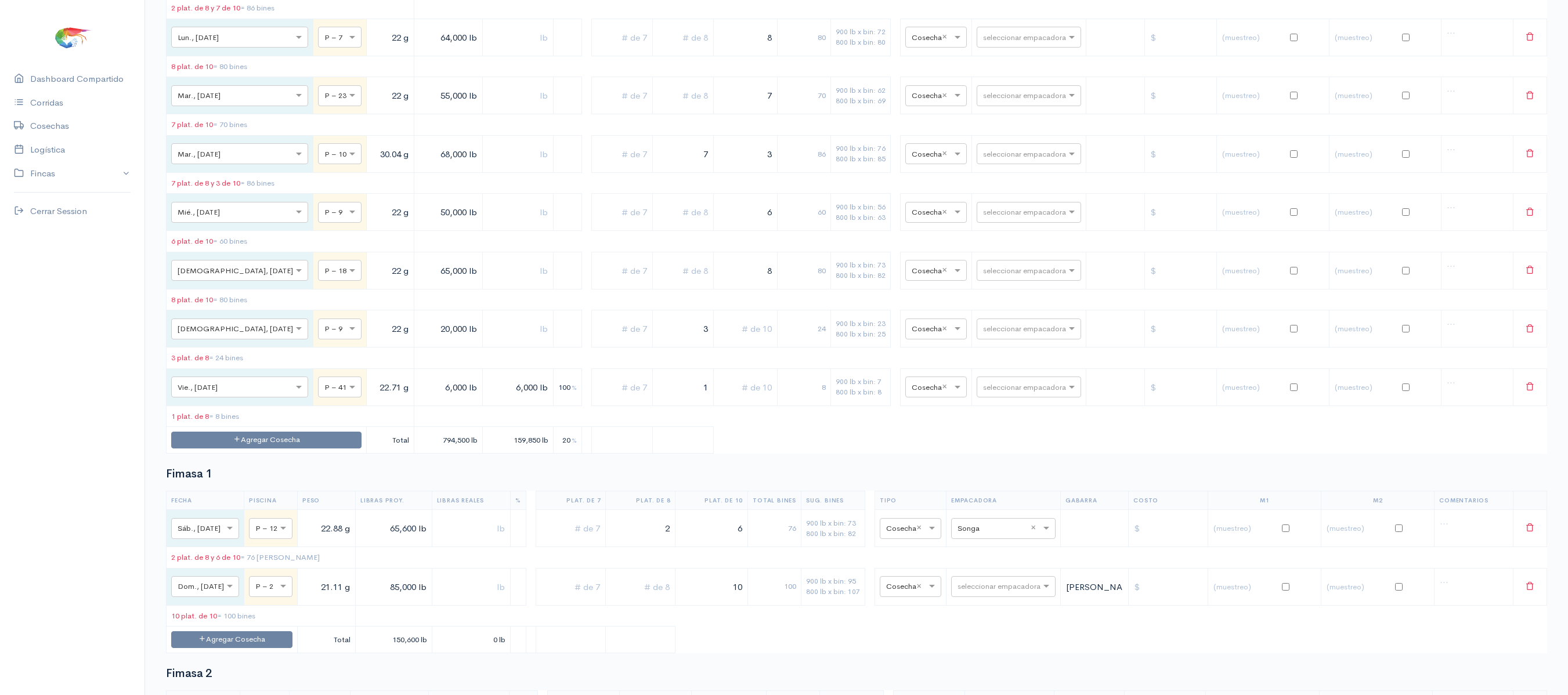
scroll to position [0, 0]
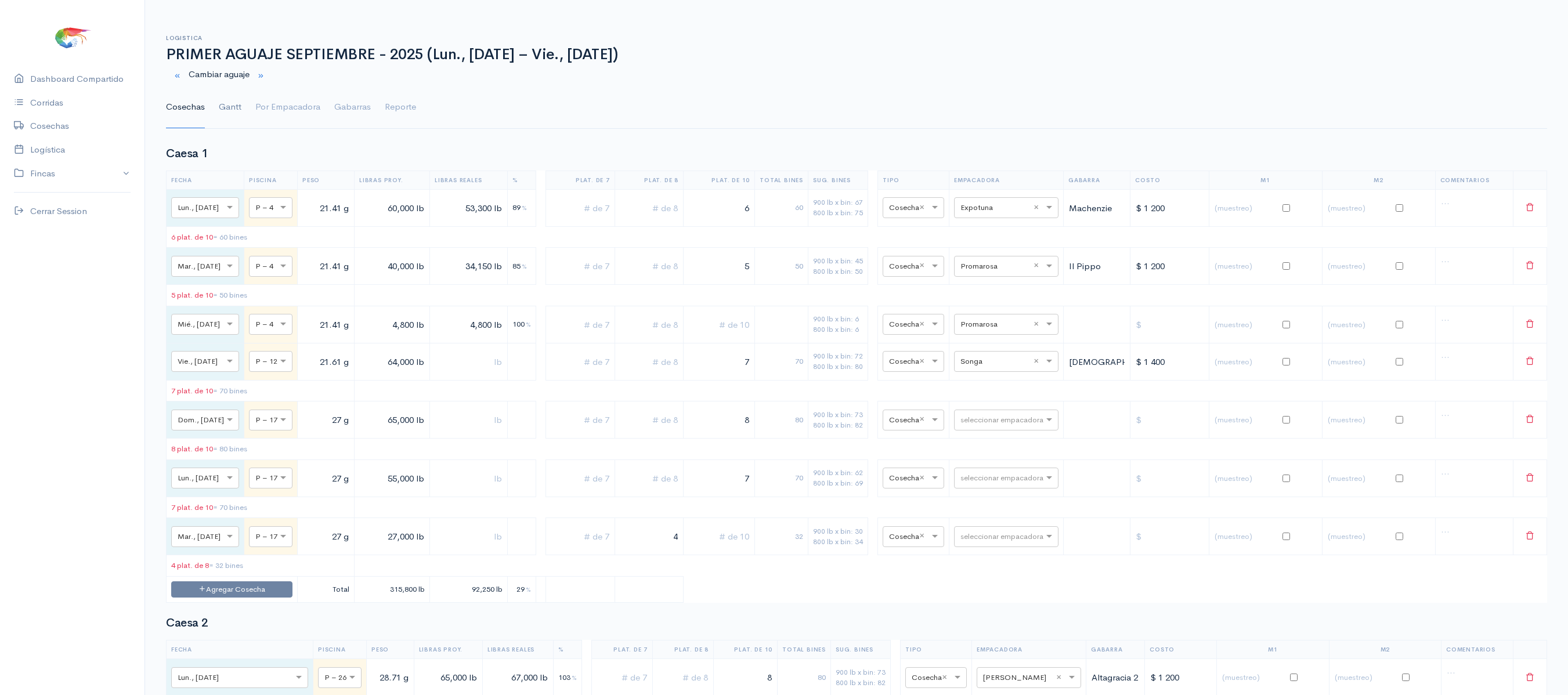
type input "1"
click at [220, 106] on link "Gantt" at bounding box center [230, 107] width 23 height 42
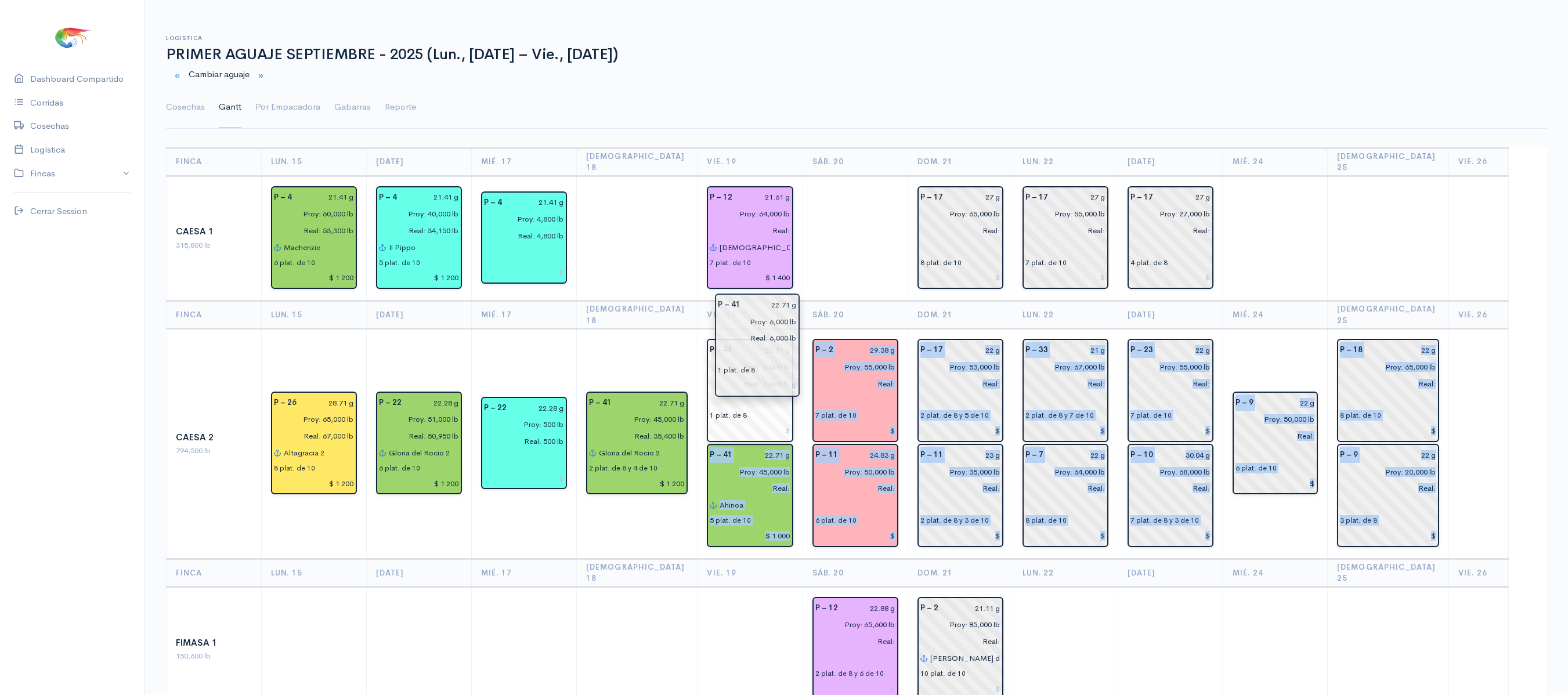
drag, startPoint x: 1455, startPoint y: 405, endPoint x: 758, endPoint y: 330, distance: 701.0
click at [781, 375] on input "Real: 6,000 lb" at bounding box center [746, 383] width 87 height 17
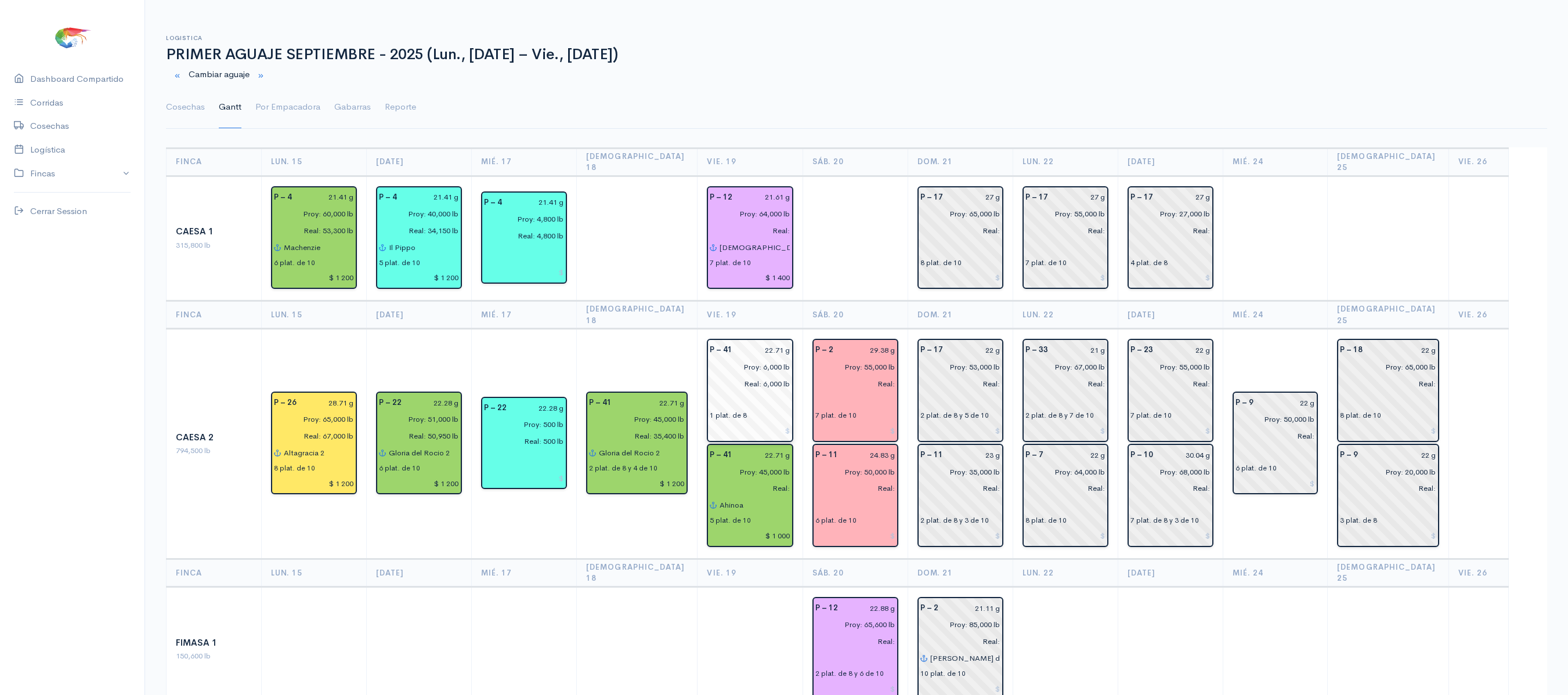
click at [781, 375] on input "Real: 6,000 lb" at bounding box center [746, 383] width 87 height 17
type input "Real:"
click at [703, 341] on div "P – 41" at bounding box center [721, 349] width 36 height 17
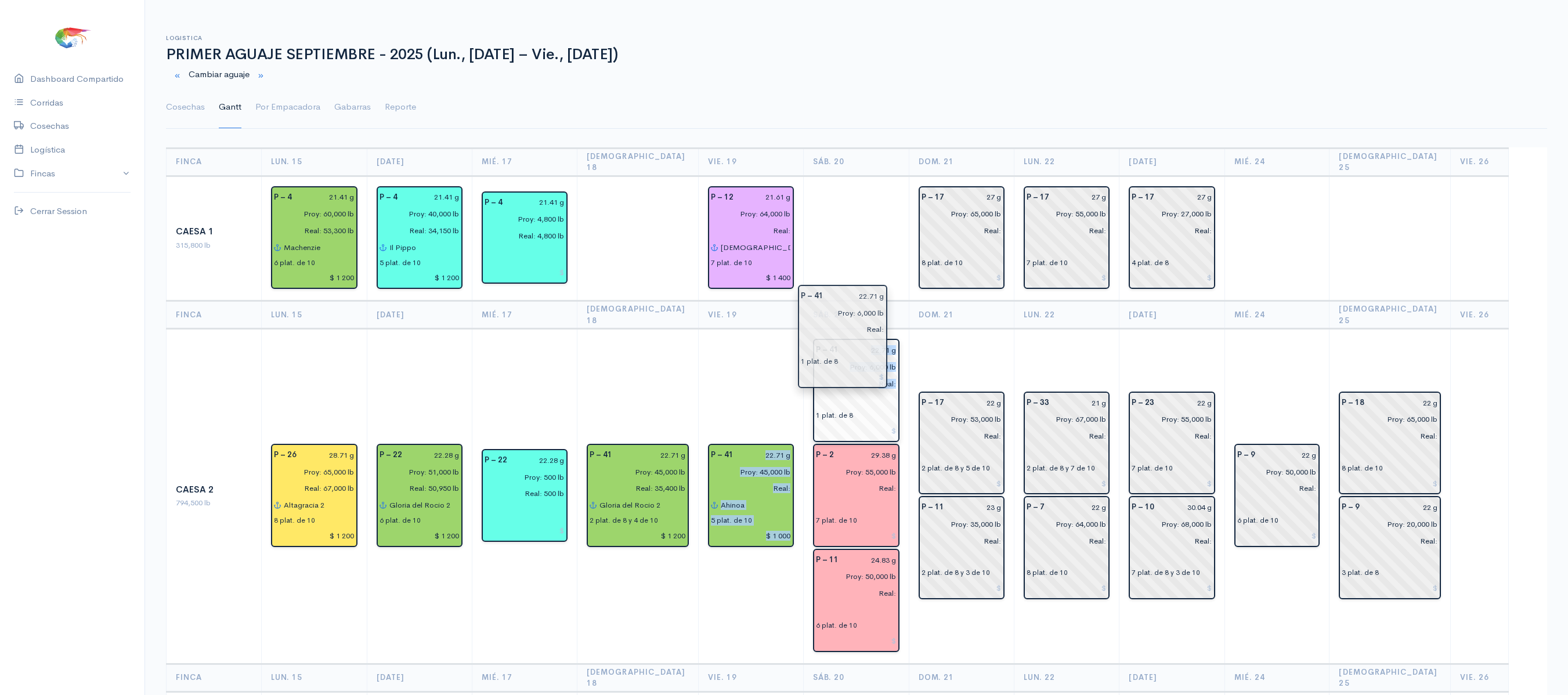
drag, startPoint x: 747, startPoint y: 368, endPoint x: 847, endPoint y: 336, distance: 105.0
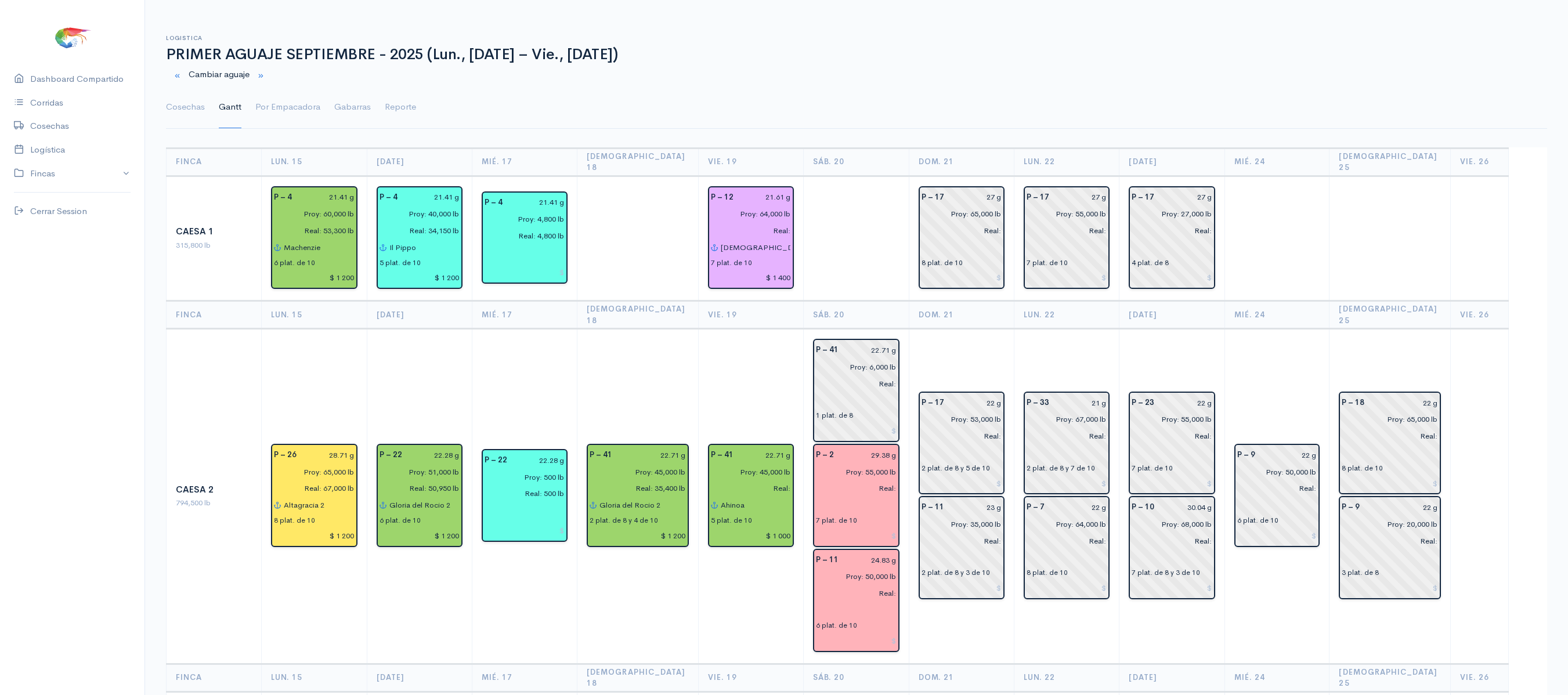
click at [840, 263] on td at bounding box center [857, 239] width 106 height 125
click at [180, 113] on link "Cosechas" at bounding box center [185, 107] width 39 height 42
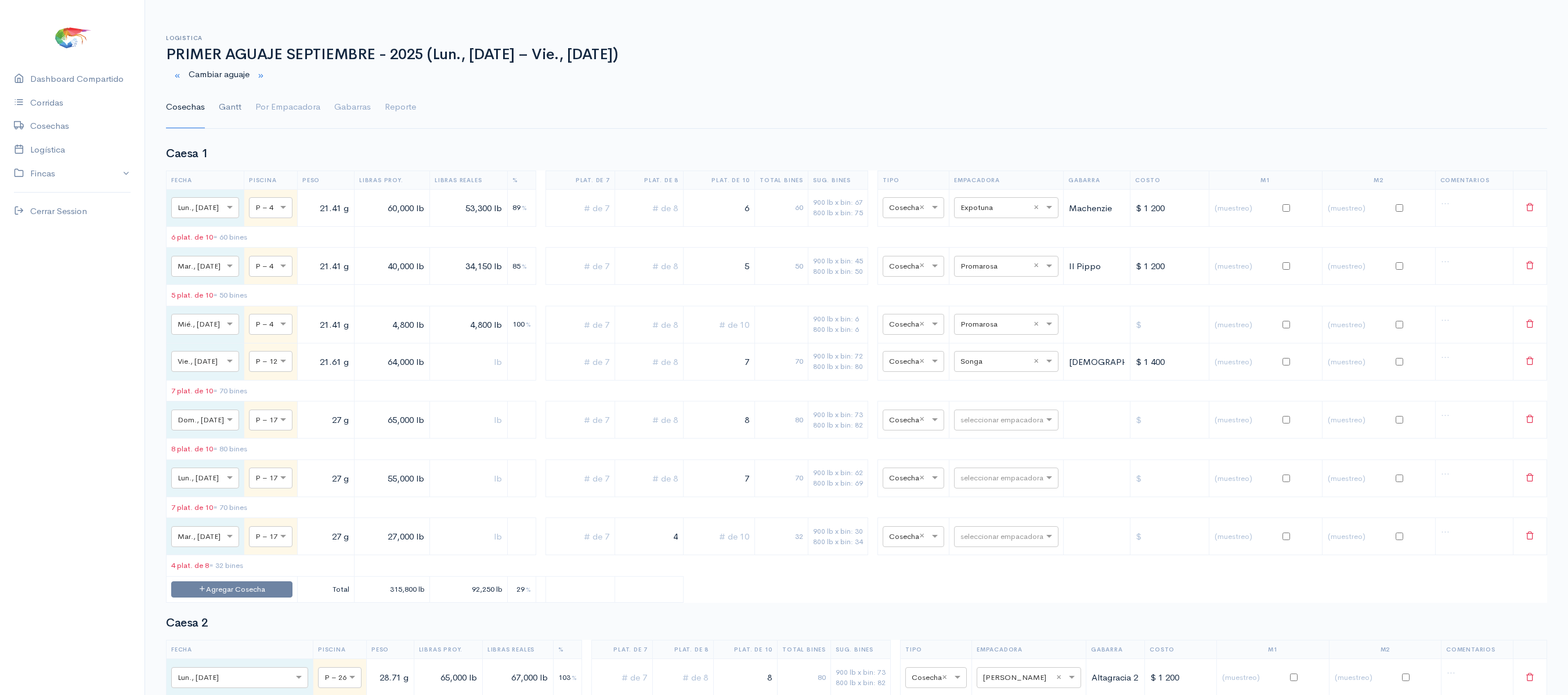
click at [237, 115] on link "Gantt" at bounding box center [230, 107] width 23 height 42
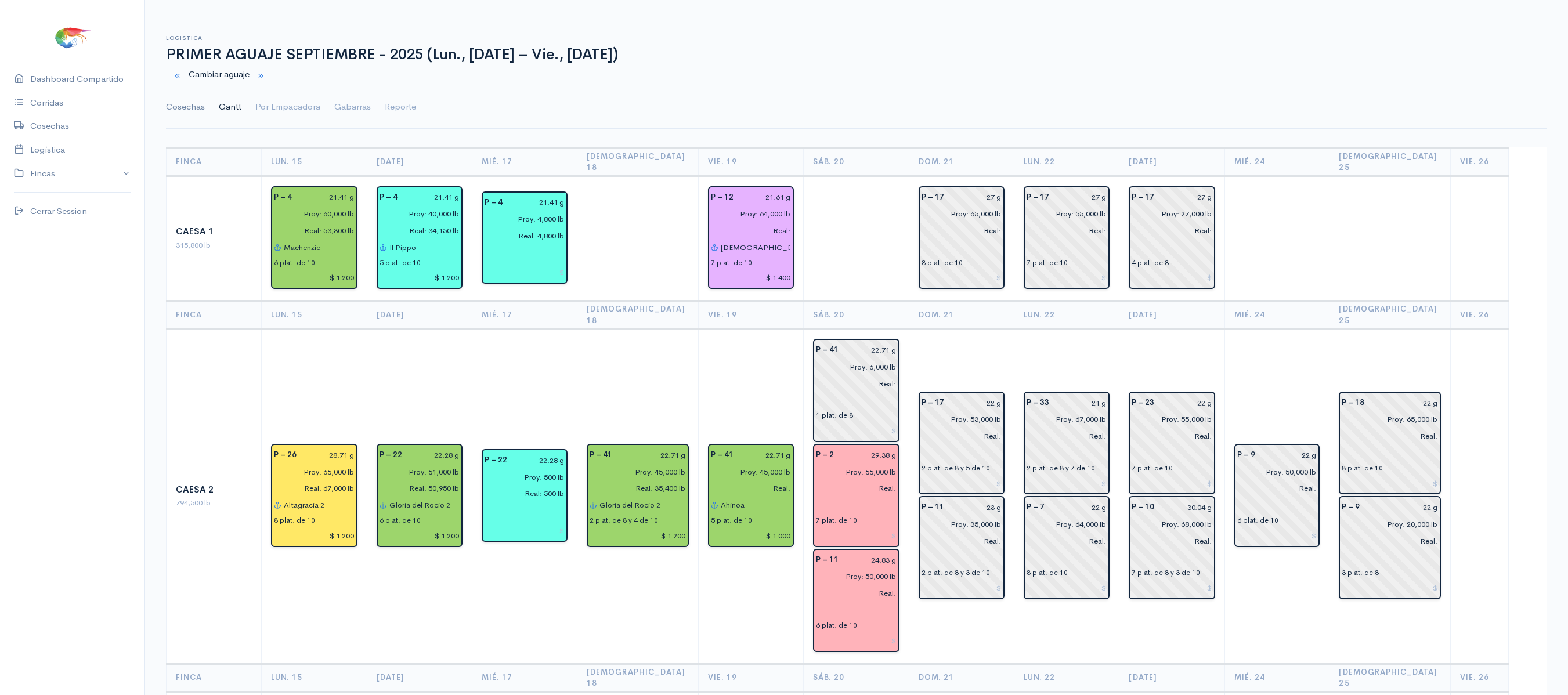
click at [198, 113] on link "Cosechas" at bounding box center [185, 107] width 39 height 42
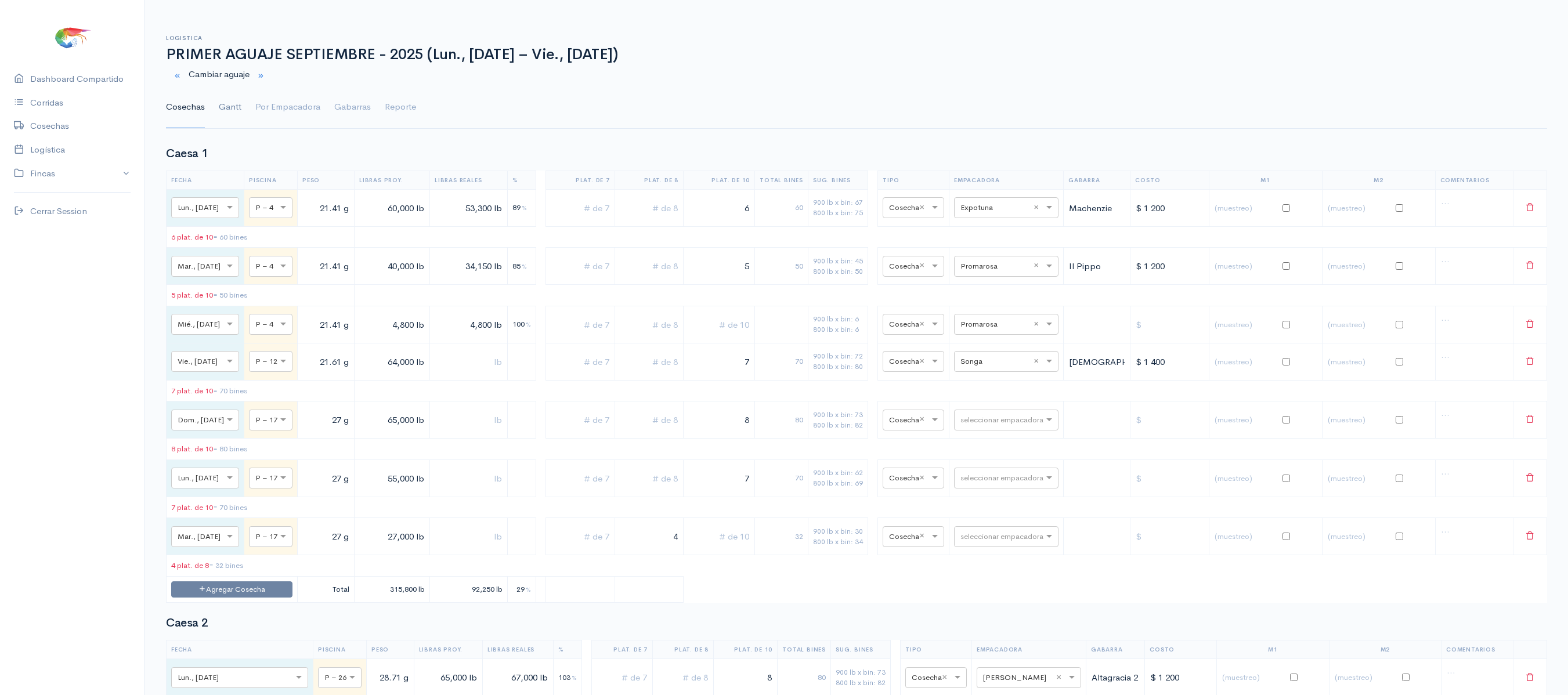
click at [223, 114] on link "Gantt" at bounding box center [230, 107] width 23 height 42
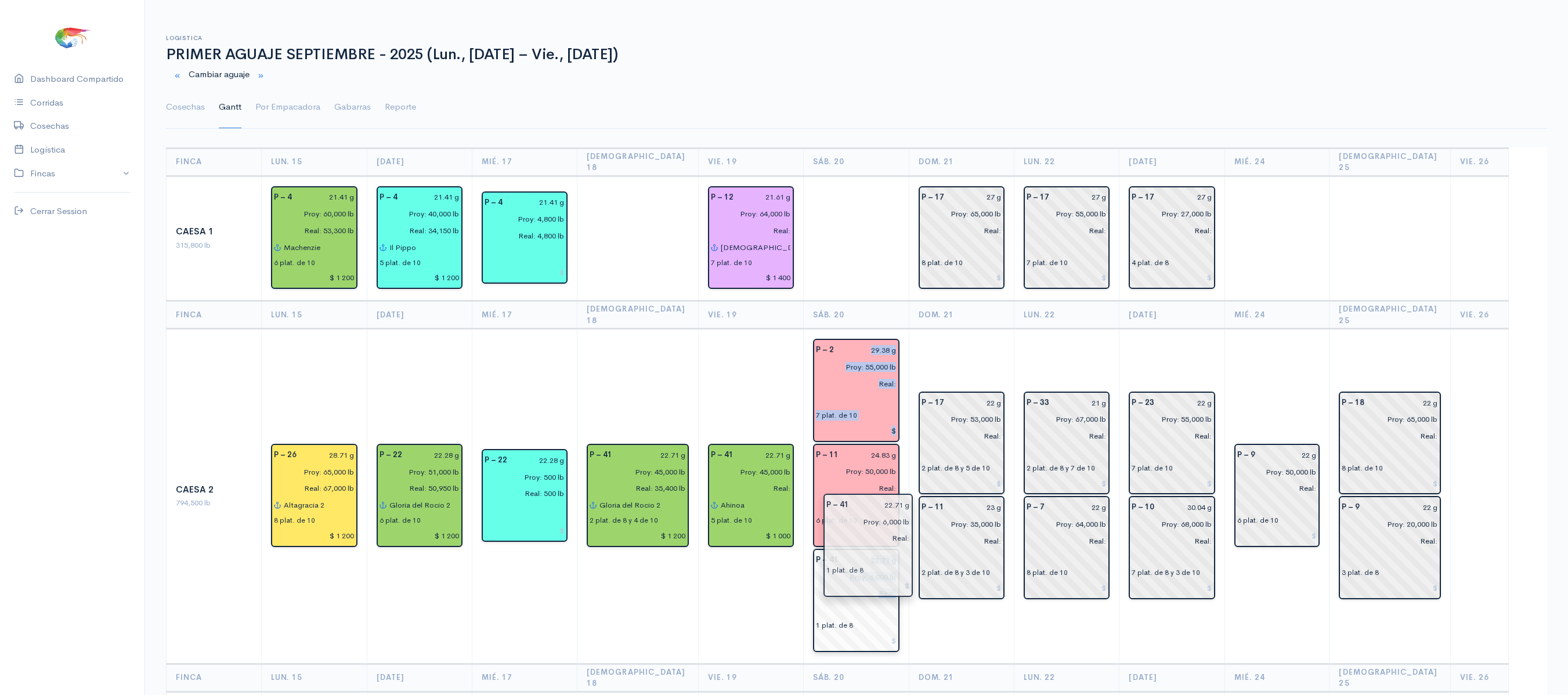
drag, startPoint x: 875, startPoint y: 362, endPoint x: 887, endPoint y: 525, distance: 163.4
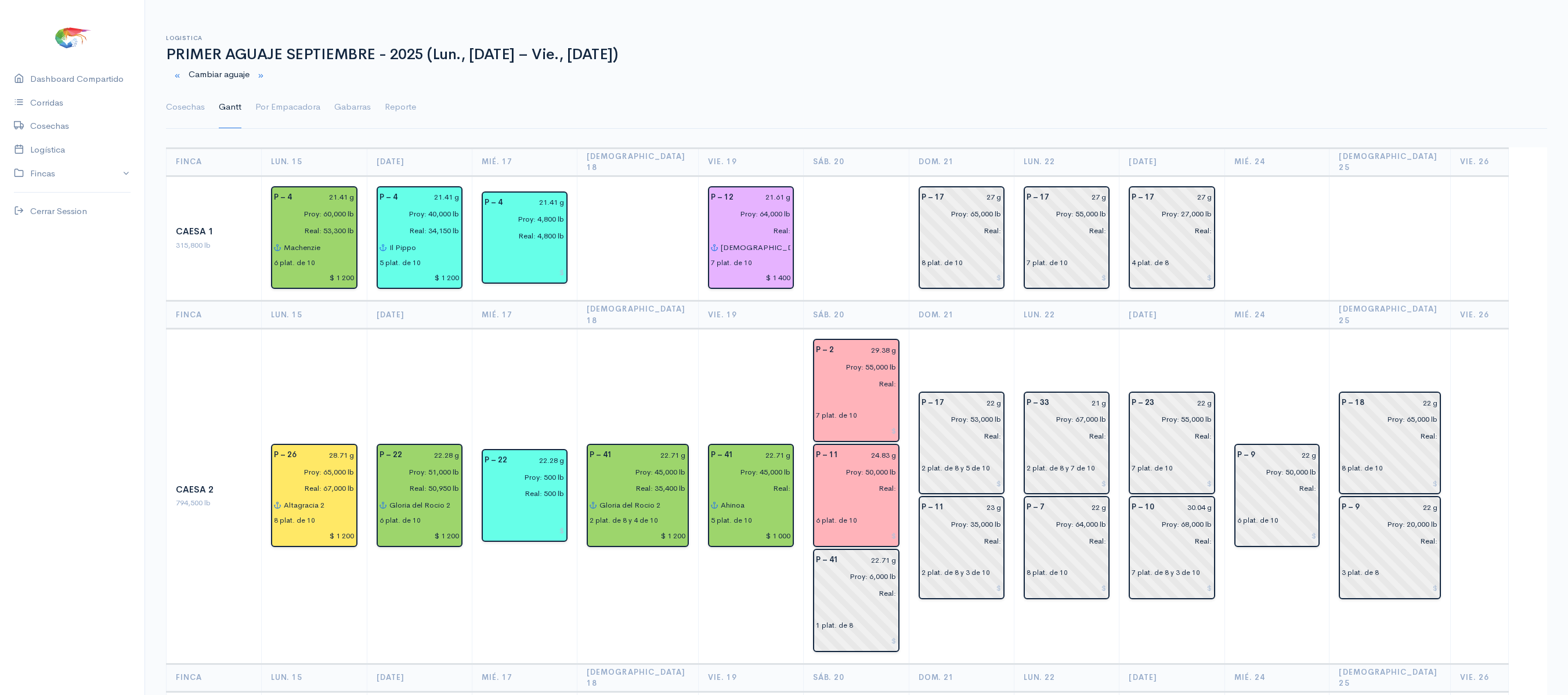
click at [918, 335] on td "P – 17 22 g Proy: 53,000 lb Real: 2 plat. de 8 y 5 de 10 P – 11 23 g Proy: 35,0…" at bounding box center [961, 496] width 105 height 335
click at [173, 101] on link "Cosechas" at bounding box center [185, 107] width 39 height 42
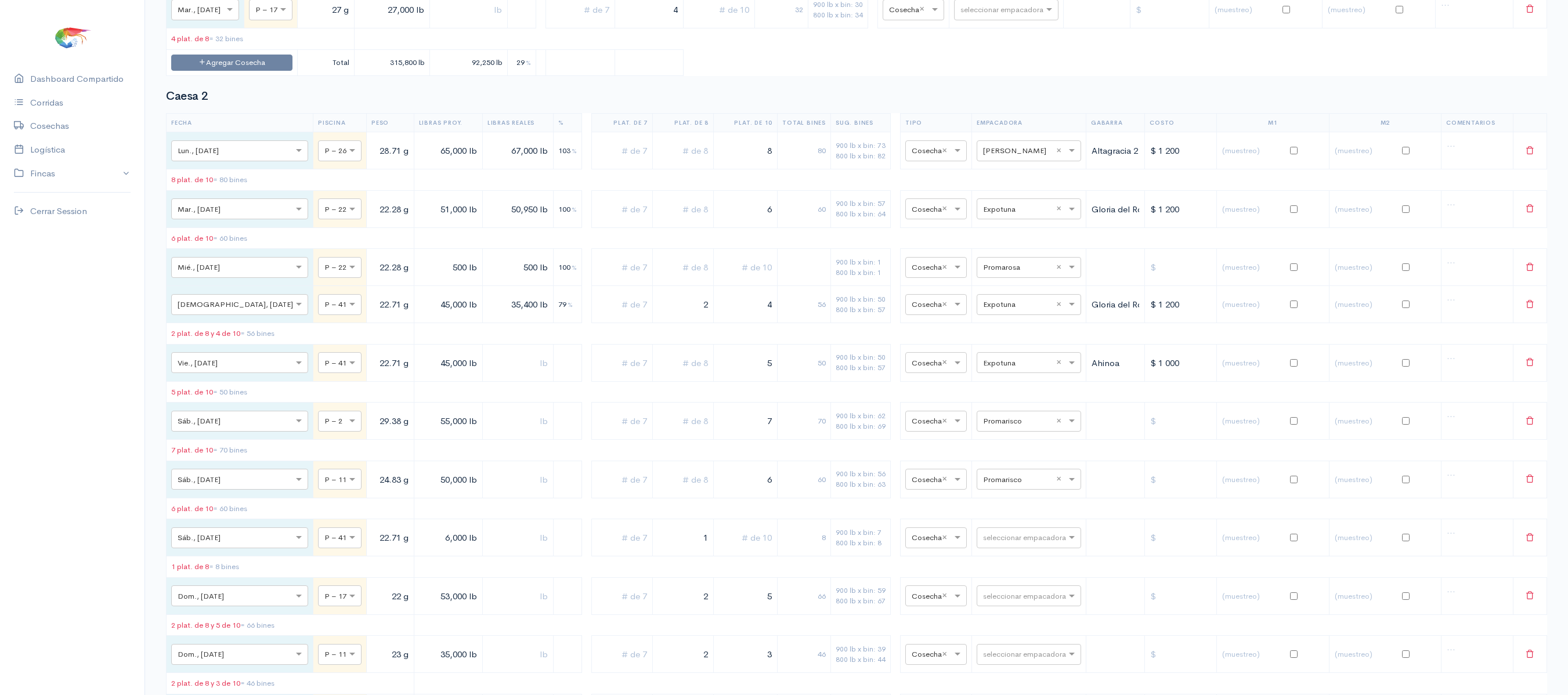
scroll to position [562, 0]
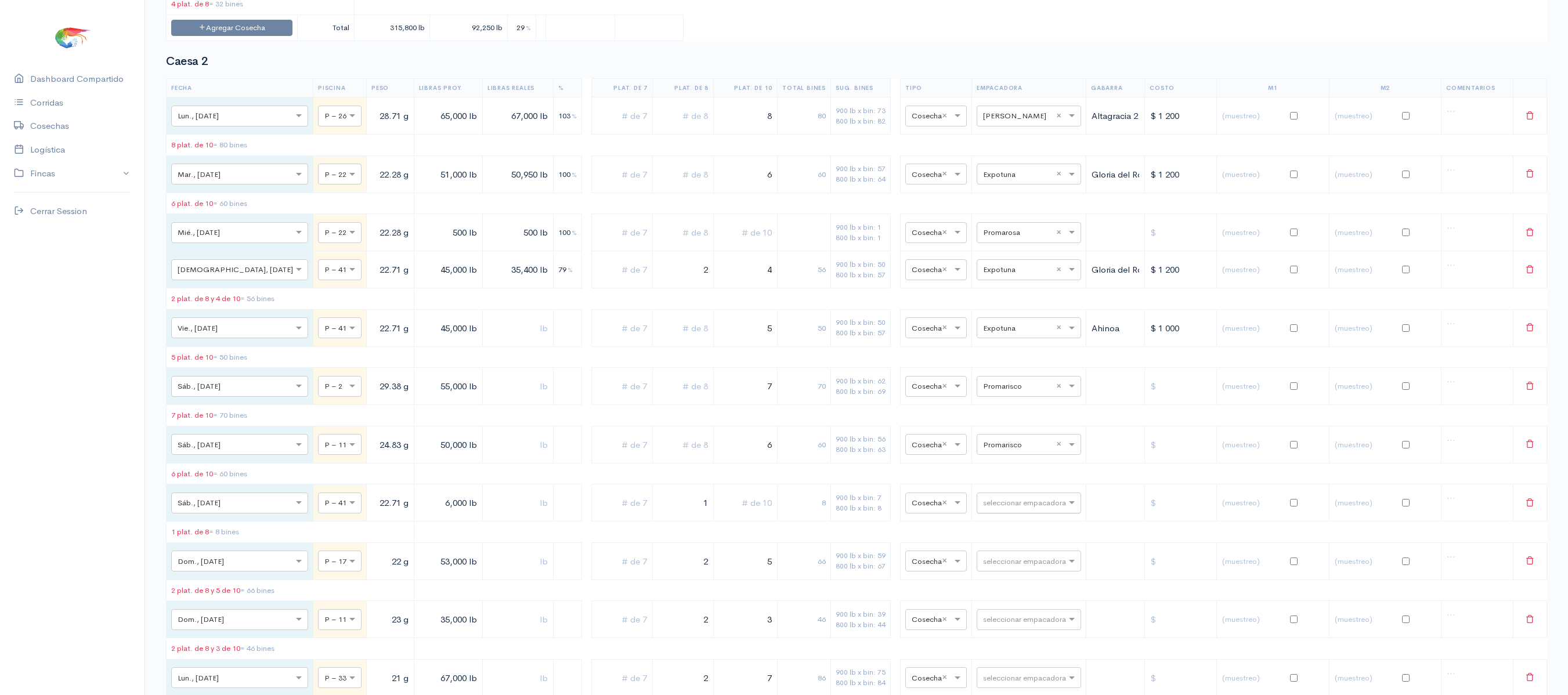
click at [1001, 509] on input "text" at bounding box center [1018, 502] width 71 height 13
type input "t"
click at [1017, 685] on div "Total Seafood" at bounding box center [1017, 674] width 105 height 23
click at [777, 463] on td "60" at bounding box center [804, 444] width 54 height 37
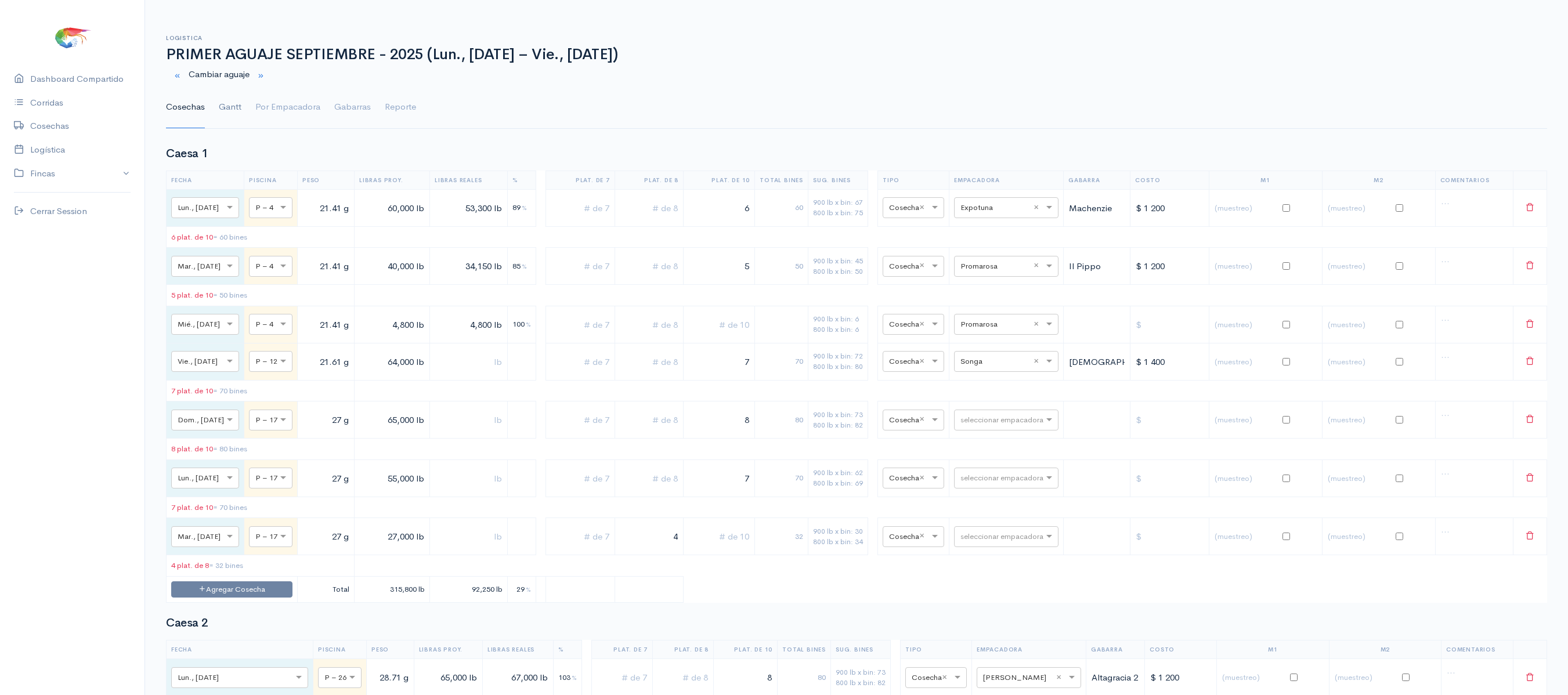
click at [224, 102] on link "Gantt" at bounding box center [230, 107] width 23 height 42
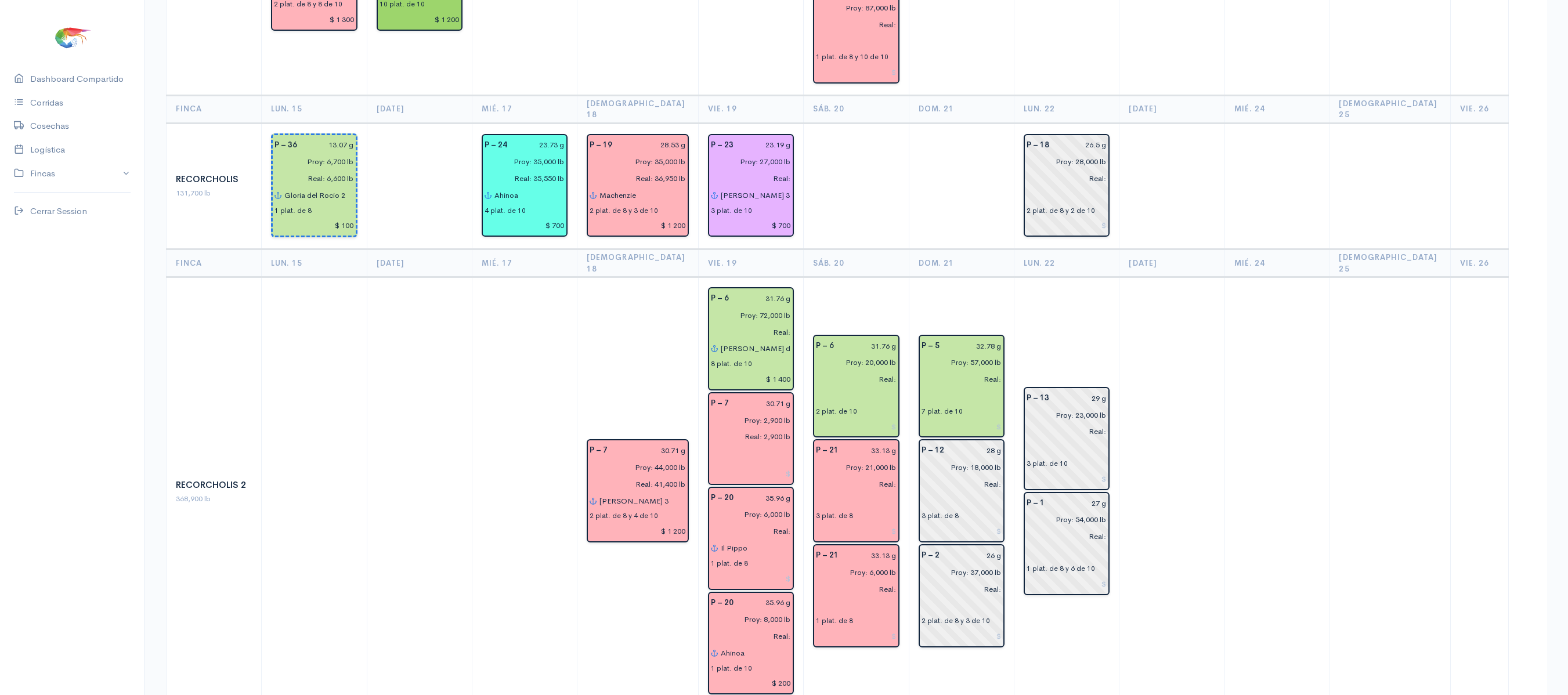
scroll to position [1457, 0]
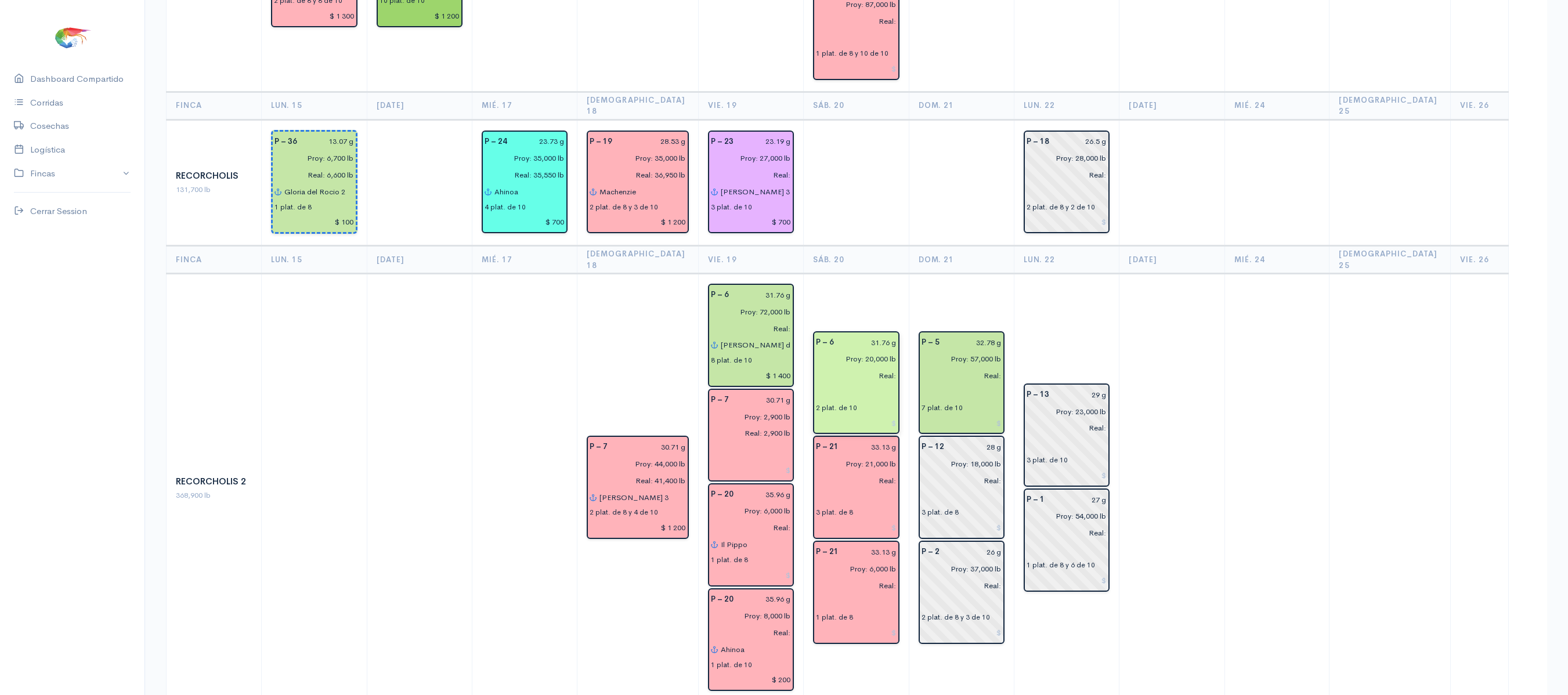
click at [854, 415] on input at bounding box center [856, 423] width 81 height 17
type input "$"
click at [855, 274] on td "P – 6 31.76 g Proy: 20,000 lb Real: 2 plat. de 10 $ P – 21 33.13 g Proy: 21,000…" at bounding box center [857, 488] width 106 height 429
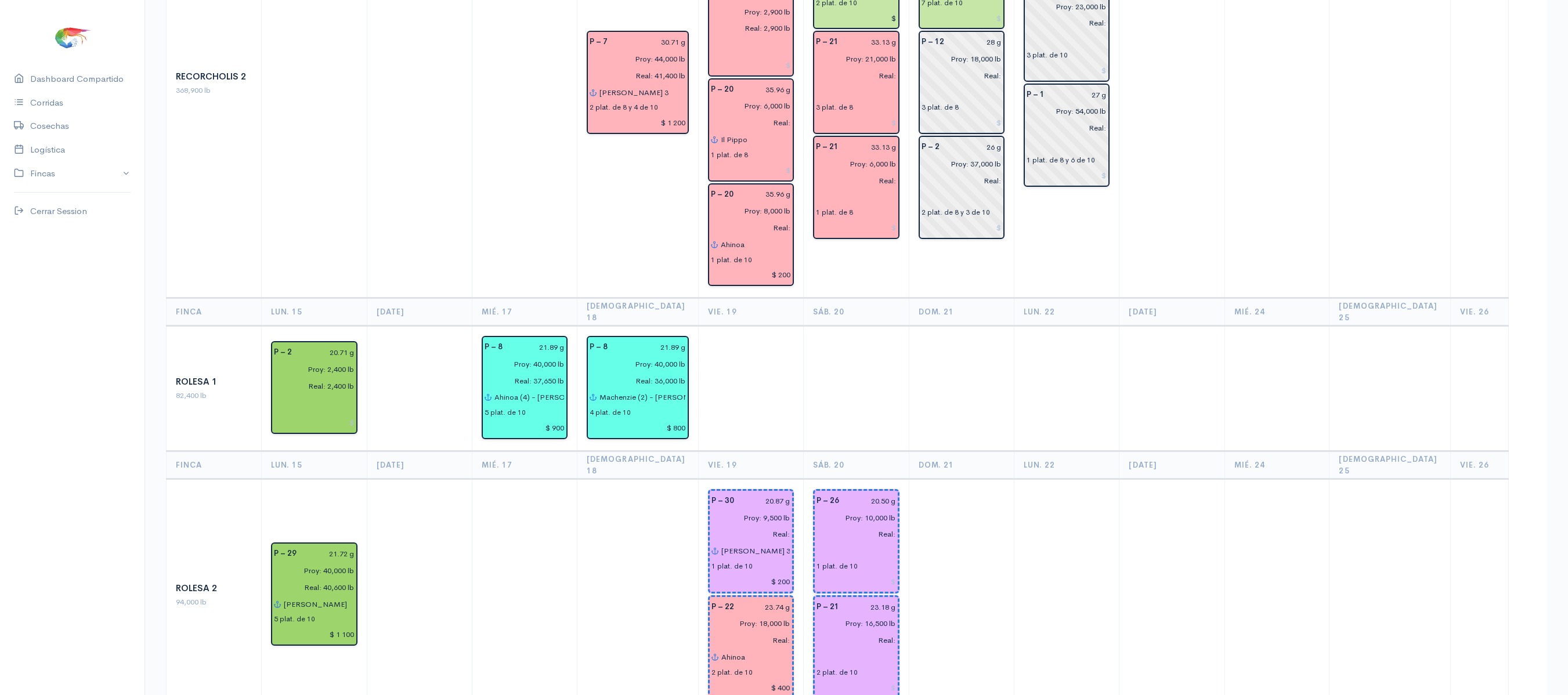
scroll to position [1884, 0]
